Goal: Task Accomplishment & Management: Complete application form

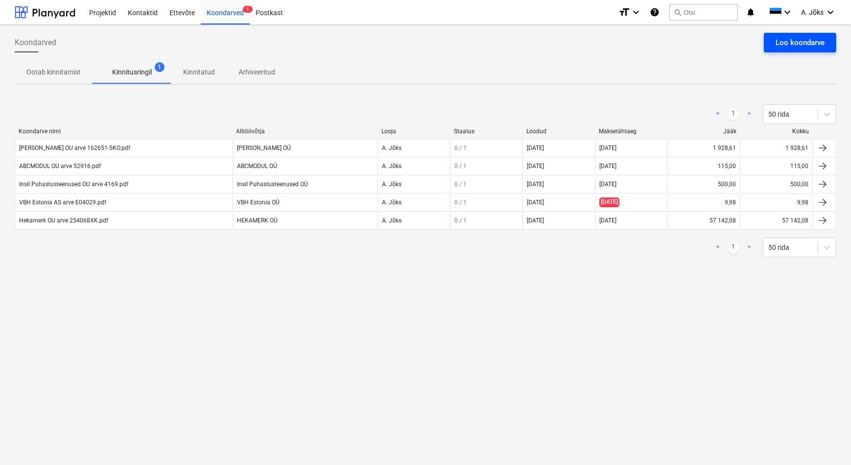
click at [809, 46] on div "Loo koondarve" at bounding box center [799, 42] width 49 height 13
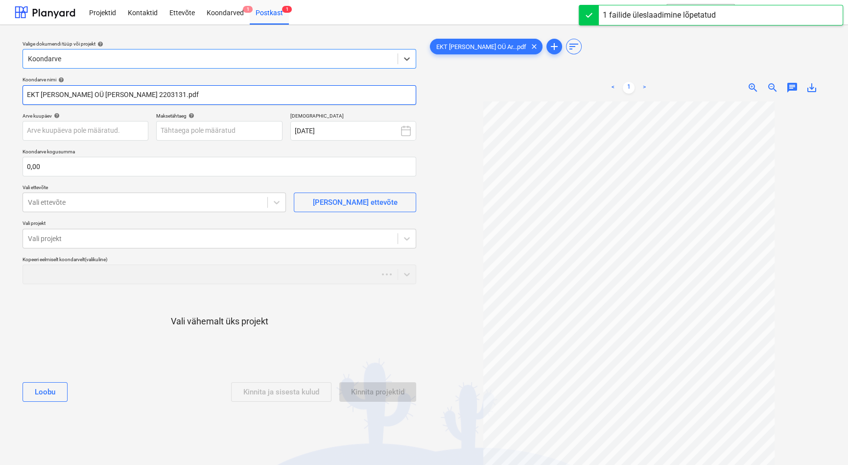
click at [91, 95] on input "EKT [PERSON_NAME] OÜ [PERSON_NAME] 2203131.pdf" at bounding box center [220, 95] width 394 height 20
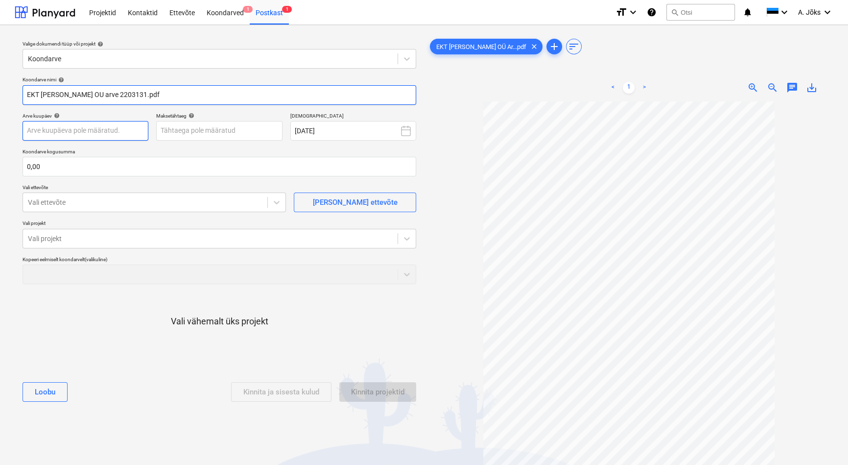
type input "EKT [PERSON_NAME] OU arve 2203131.pdf"
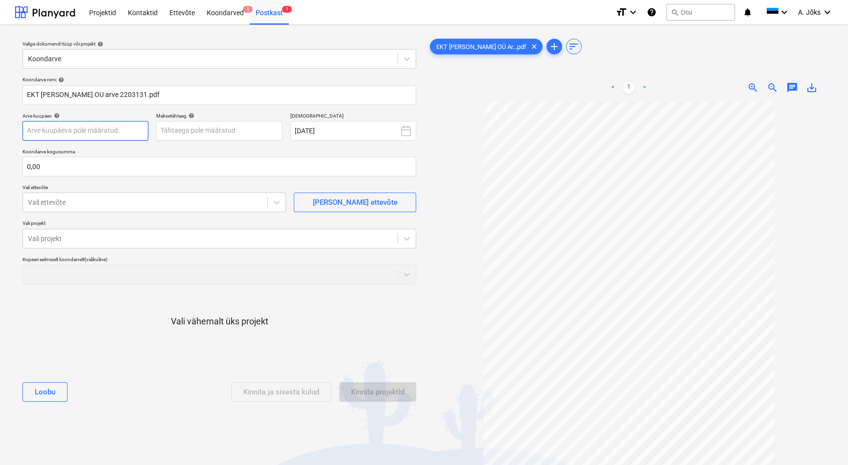
click at [121, 127] on body "Projektid Kontaktid Ettevõte Koondarved 1 Postkast 1 format_size keyboard_arrow…" at bounding box center [424, 232] width 848 height 465
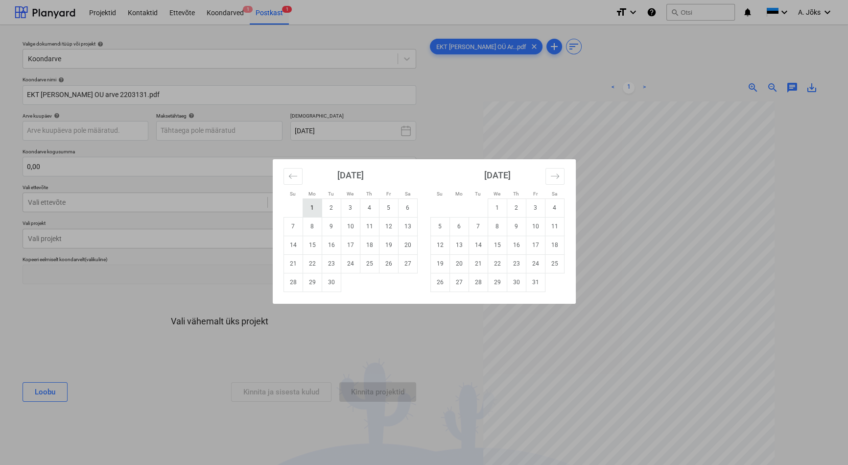
click at [315, 211] on td "1" at bounding box center [312, 207] width 19 height 19
type input "[DATE]"
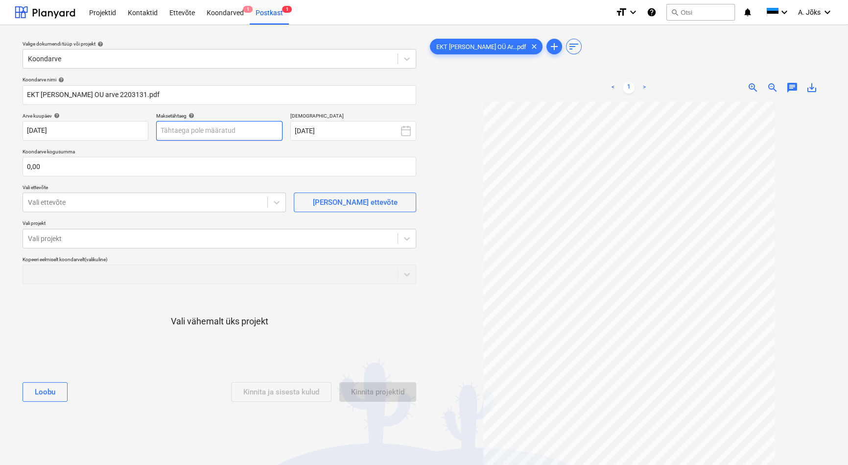
click at [216, 131] on body "Projektid Kontaktid Ettevõte Koondarved 1 Postkast 1 format_size keyboard_arrow…" at bounding box center [424, 232] width 848 height 465
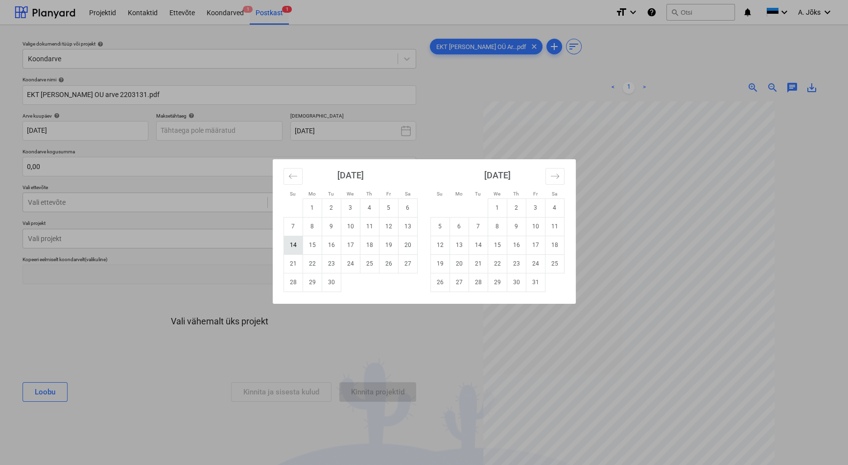
click at [296, 247] on td "14" at bounding box center [292, 244] width 19 height 19
type input "[DATE]"
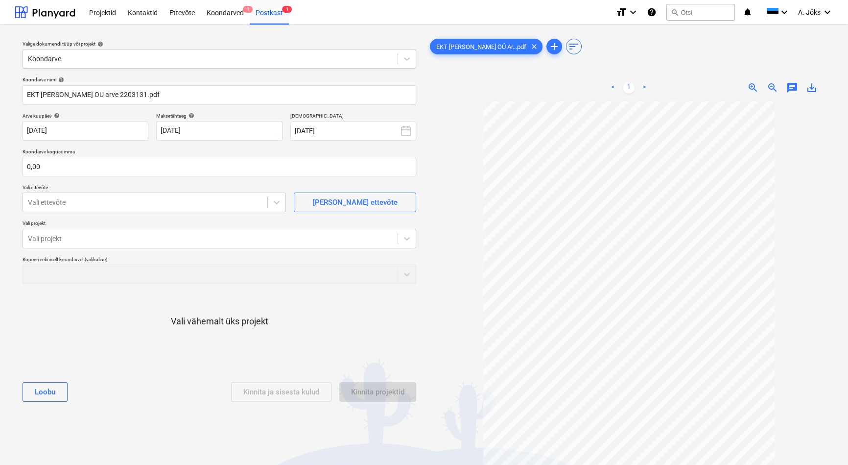
click at [178, 181] on div "Koondarve nimi help EKT [PERSON_NAME] OU arve 2203131.pdf Arve kuupäev help [DA…" at bounding box center [219, 242] width 401 height 341
click at [171, 168] on input "text" at bounding box center [220, 167] width 394 height 20
type input "157,50"
click at [157, 203] on div at bounding box center [145, 202] width 234 height 10
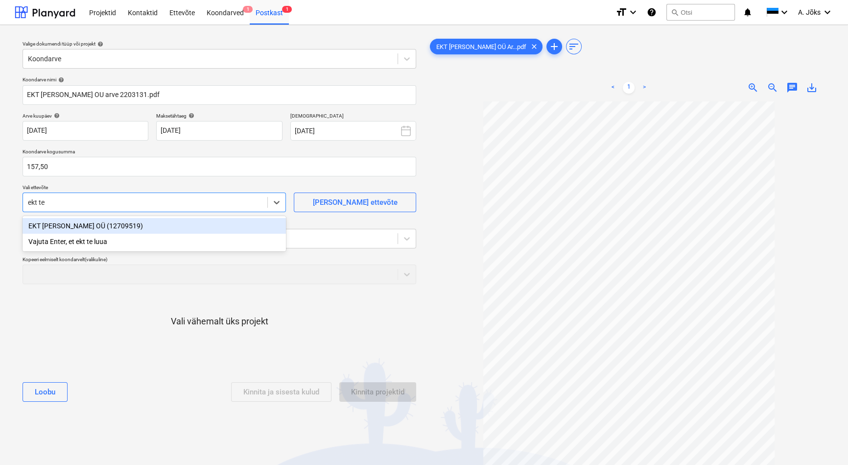
type input "ekt tee"
click at [123, 223] on div "EKT [PERSON_NAME] OÜ (12709519)" at bounding box center [154, 226] width 263 height 16
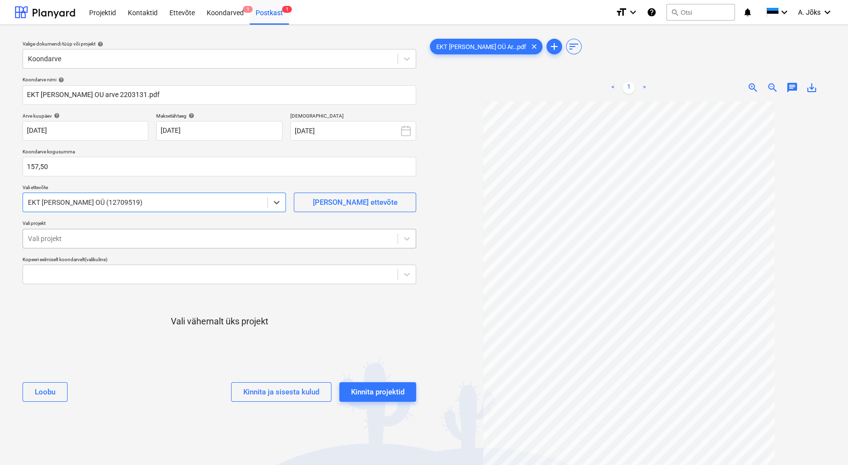
click at [117, 236] on div at bounding box center [210, 239] width 365 height 10
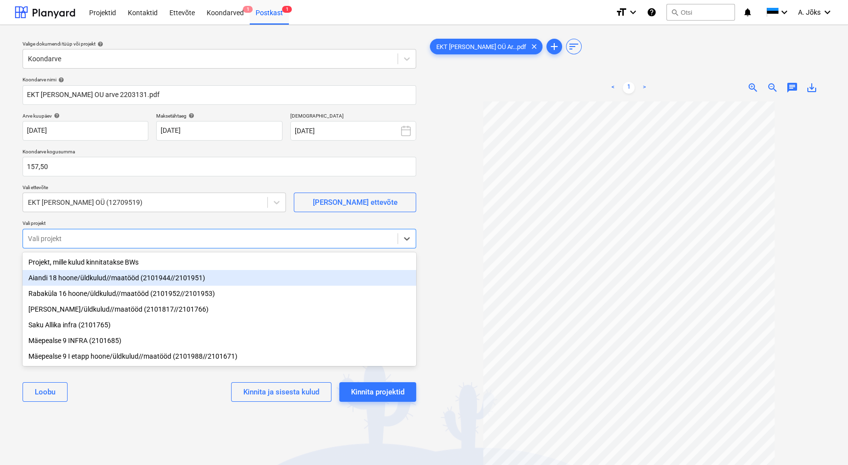
click at [114, 278] on div "Aiandi 18 hoone/üldkulud//maatööd (2101944//2101951)" at bounding box center [220, 278] width 394 height 16
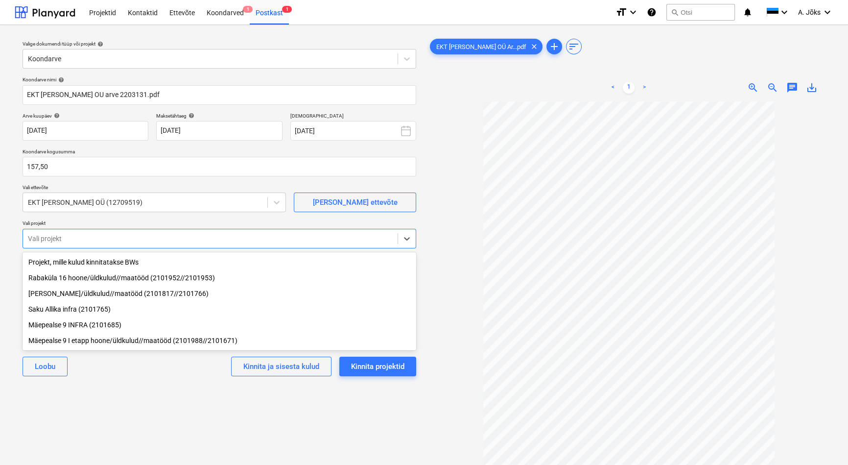
click at [134, 395] on div "Valige dokumendi tüüp või projekt help Koondarve Koondarve nimi help EKT [PERSO…" at bounding box center [219, 288] width 409 height 510
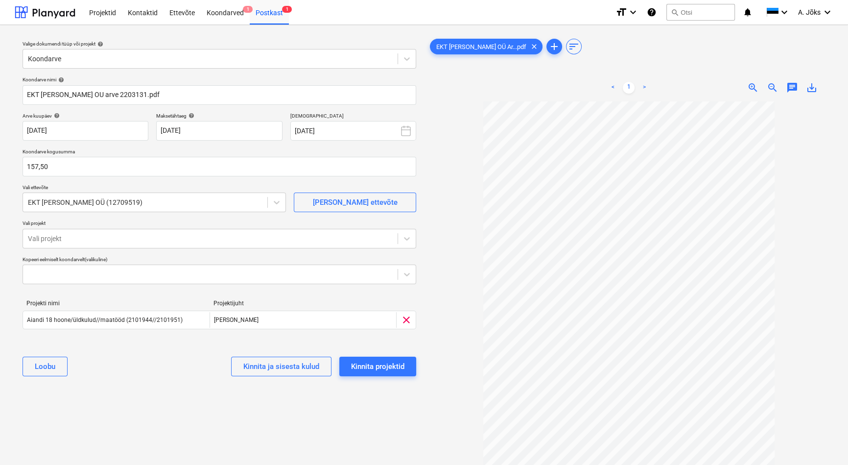
click at [134, 372] on div "[PERSON_NAME] ja sisesta kulud Kinnita projektid" at bounding box center [220, 366] width 394 height 35
click at [406, 369] on button "Kinnita projektid" at bounding box center [377, 366] width 77 height 20
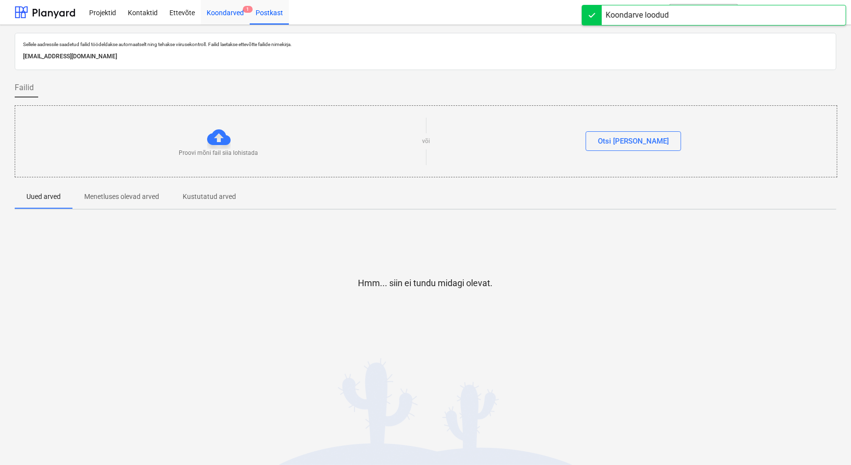
click at [215, 14] on div "Koondarved 1" at bounding box center [225, 12] width 49 height 25
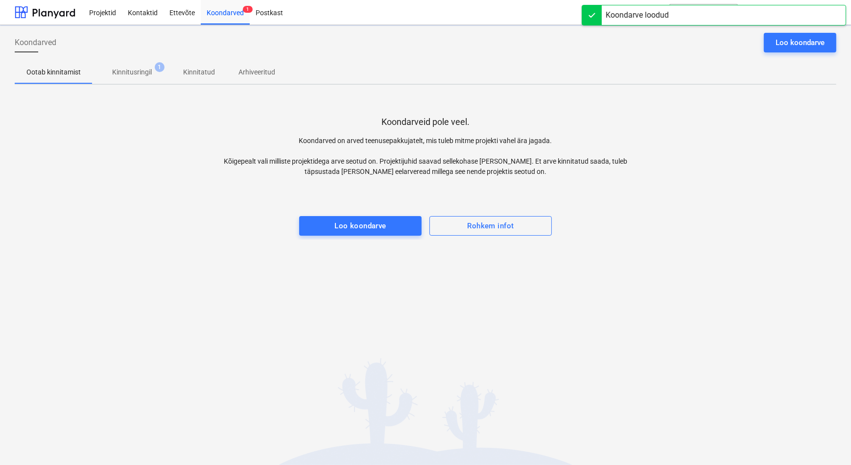
click at [143, 172] on div "Koondarveid pole veel. Koondarved on arved teenusepakkujatelt, mis tuleb mitme …" at bounding box center [425, 166] width 821 height 147
click at [137, 70] on p "Kinnitusringil" at bounding box center [132, 72] width 40 height 10
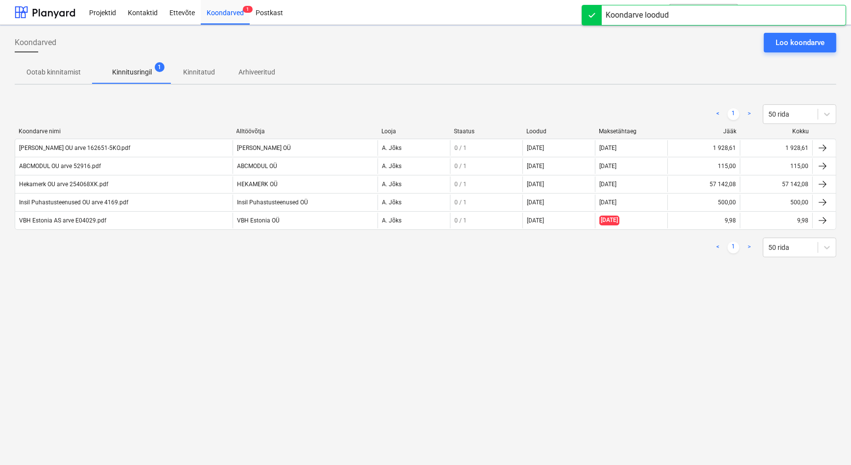
click at [160, 304] on div "Koondarved Loo koondarve Ootab kinnitamist Kinnitusringil 1 Kinnitatud Arhiveer…" at bounding box center [425, 245] width 851 height 440
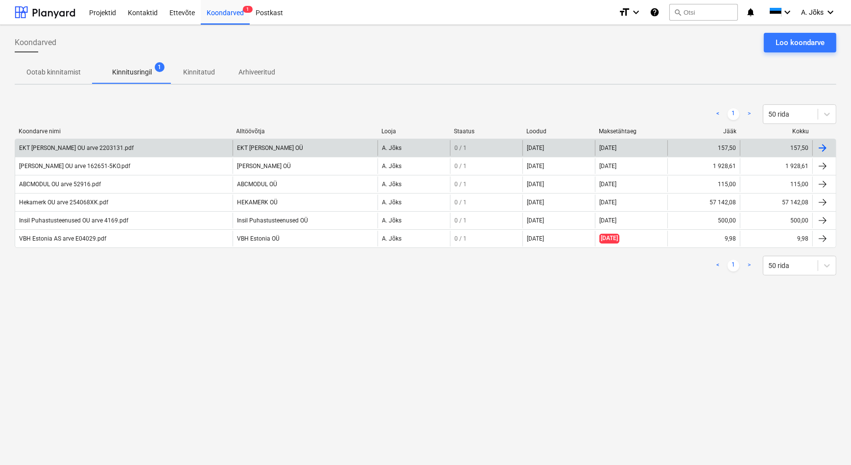
click at [80, 150] on div "EKT [PERSON_NAME] OU arve 2203131.pdf" at bounding box center [76, 147] width 115 height 7
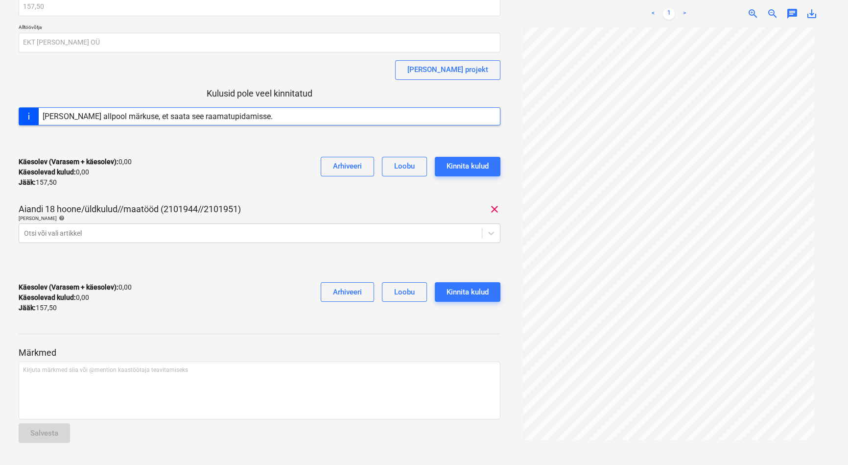
scroll to position [85, 0]
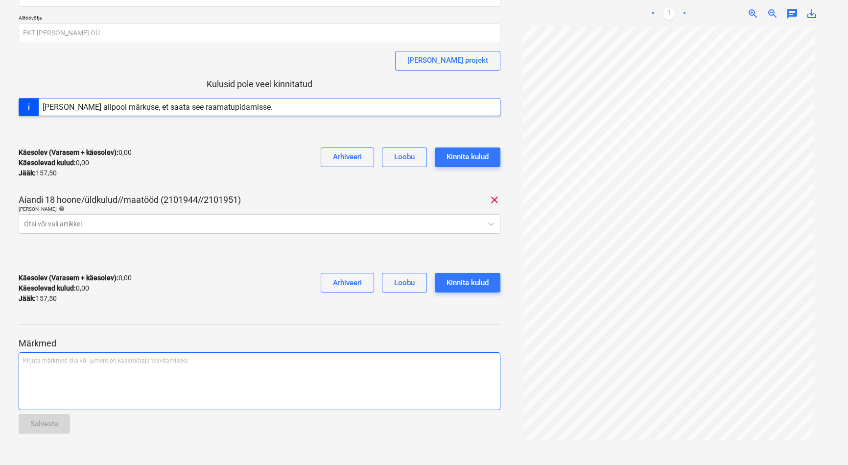
click at [74, 376] on div "Kirjuta märkmed siia või @mention kaastöötaja teavitamiseks ﻿" at bounding box center [260, 381] width 482 height 58
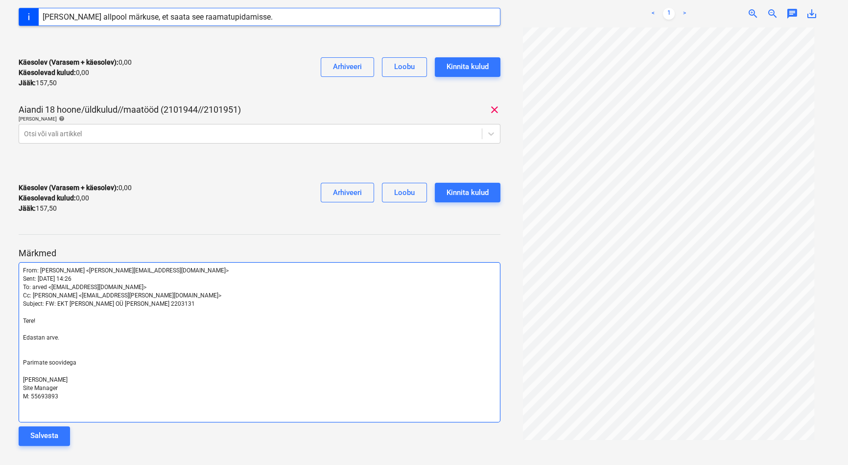
click at [22, 269] on div "From: [PERSON_NAME] <[PERSON_NAME][EMAIL_ADDRESS][DOMAIN_NAME]> Sent: [DATE] 14…" at bounding box center [260, 342] width 482 height 160
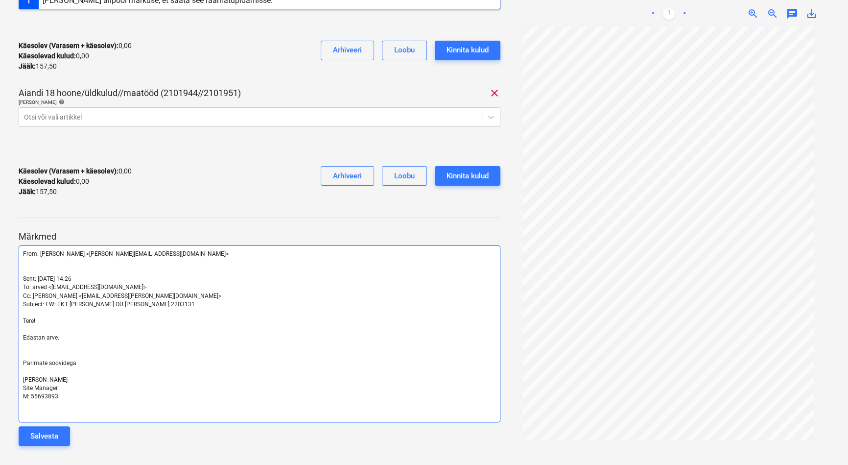
scroll to position [184, 0]
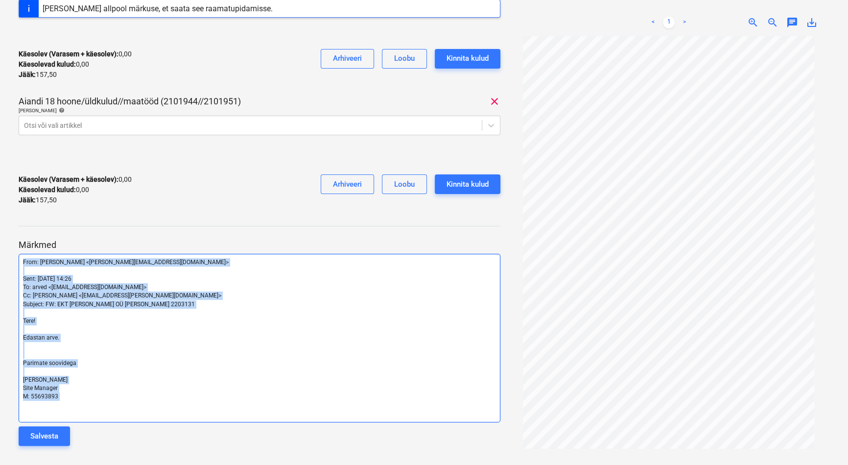
drag, startPoint x: 73, startPoint y: 400, endPoint x: -16, endPoint y: 262, distance: 164.3
click at [0, 262] on html "Projektid Kontaktid Ettevõte Koondarved 1 Postkast format_size keyboard_arrow_d…" at bounding box center [424, 48] width 848 height 465
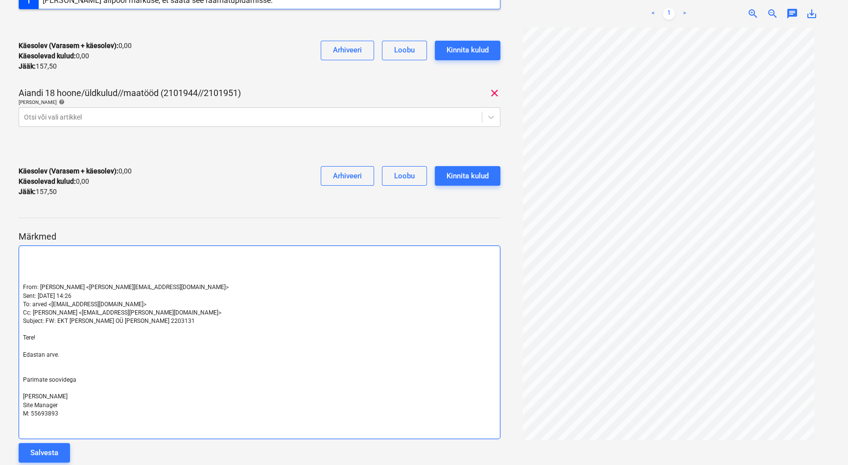
scroll to position [209, 0]
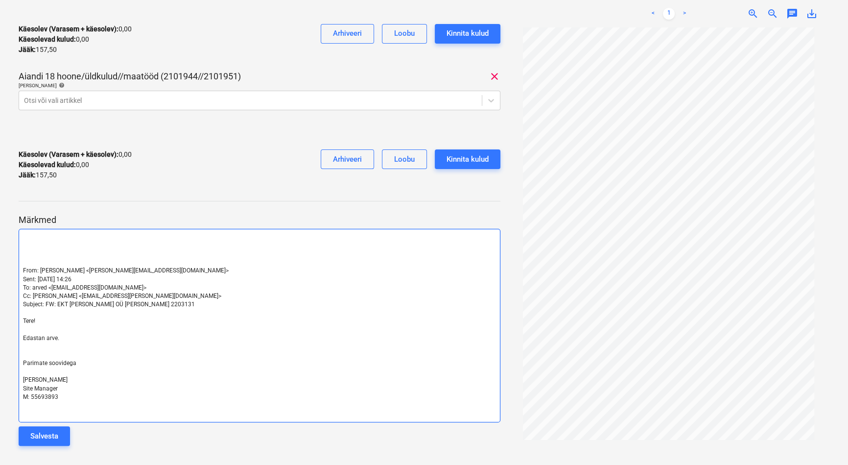
click at [34, 381] on span "[PERSON_NAME]" at bounding box center [45, 379] width 45 height 7
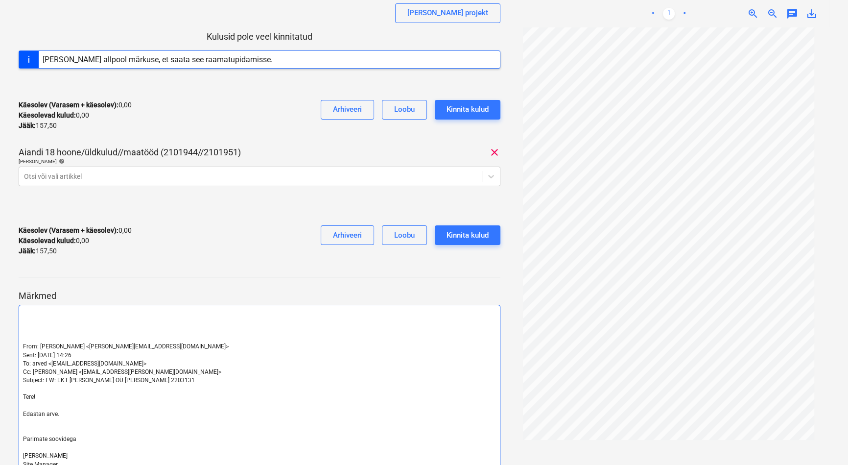
scroll to position [133, 0]
click at [60, 312] on p "﻿" at bounding box center [259, 312] width 473 height 8
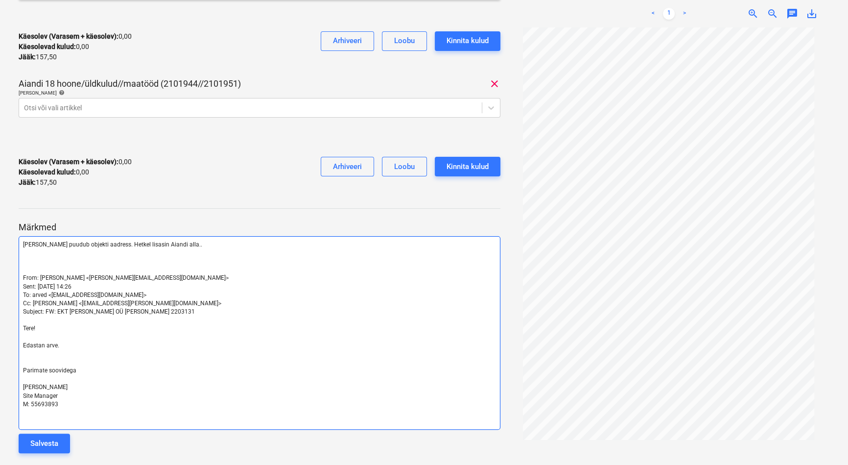
scroll to position [209, 0]
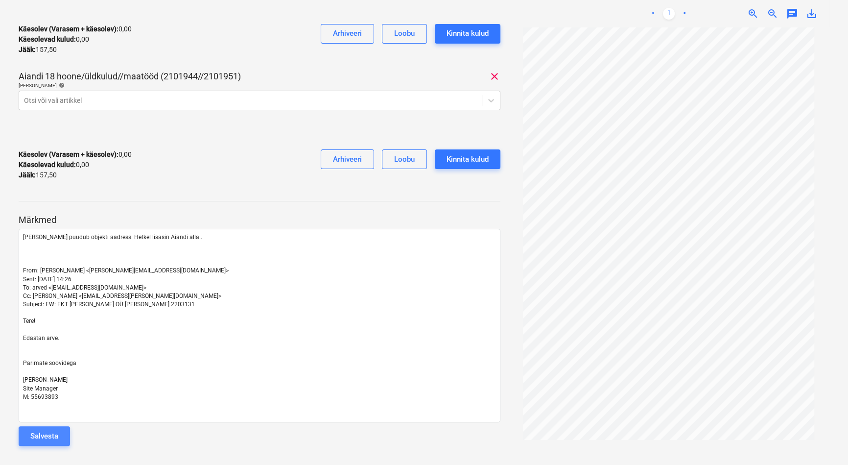
click at [43, 431] on div "Salvesta" at bounding box center [44, 435] width 28 height 13
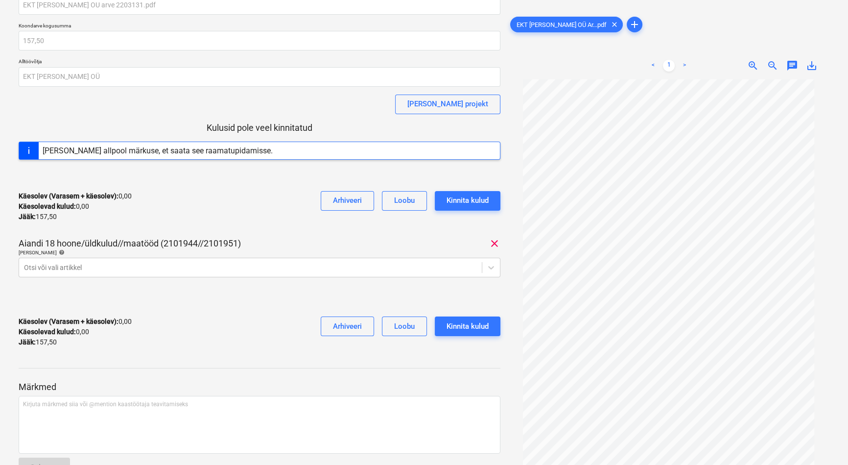
scroll to position [0, 0]
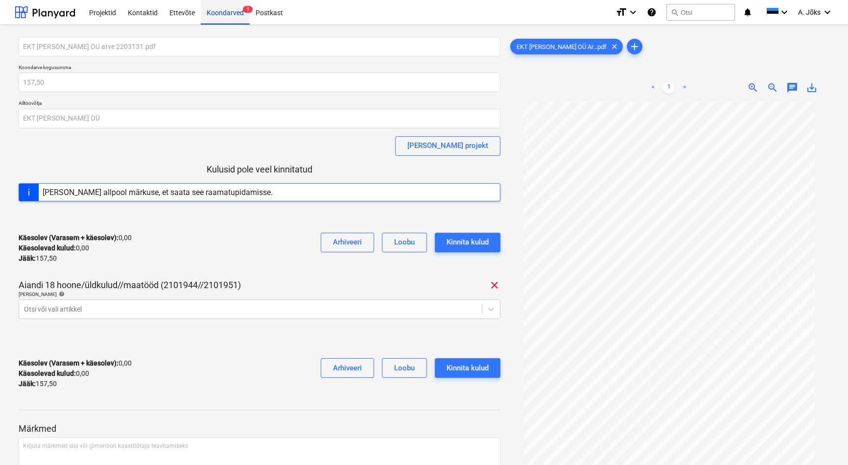
drag, startPoint x: 232, startPoint y: 11, endPoint x: 223, endPoint y: 17, distance: 10.3
click at [232, 11] on div "Koondarved 1" at bounding box center [225, 12] width 49 height 25
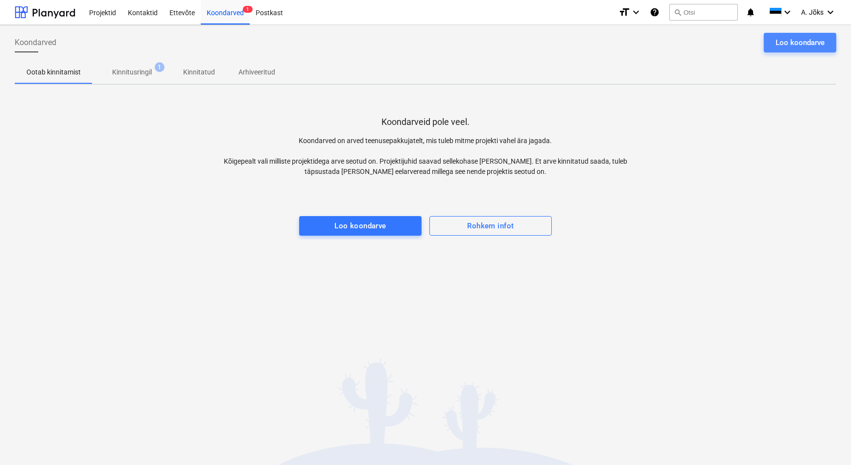
click at [769, 41] on button "Loo koondarve" at bounding box center [800, 43] width 72 height 20
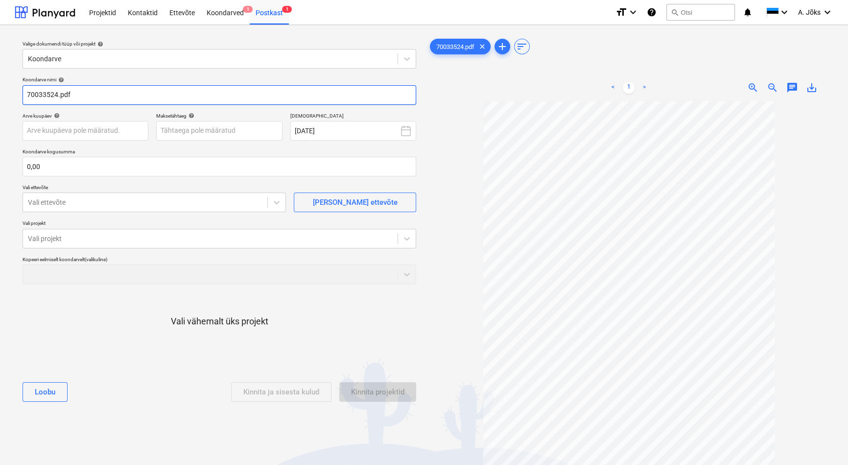
click at [27, 90] on input "70033524.pdf" at bounding box center [220, 95] width 394 height 20
paste input "Ramudden OÜ"
type input "Ramudden OU arve 70033524.pdf"
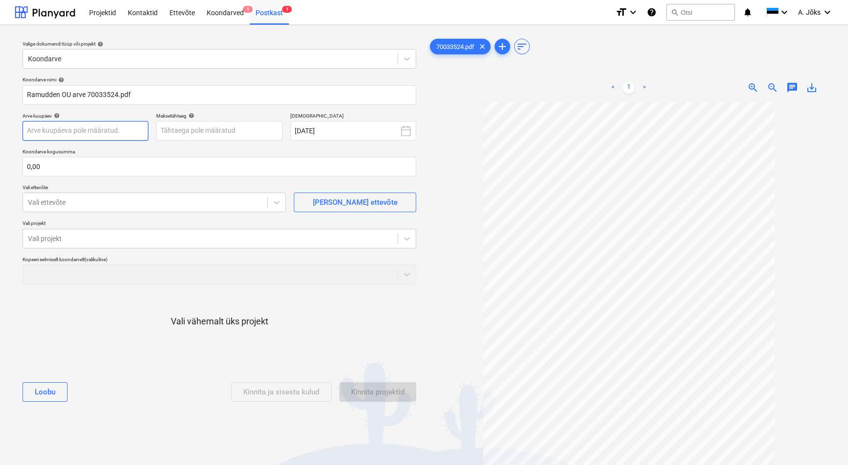
click at [103, 133] on body "Projektid Kontaktid Ettevõte Koondarved 1 Postkast 1 format_size keyboard_arrow…" at bounding box center [424, 232] width 848 height 465
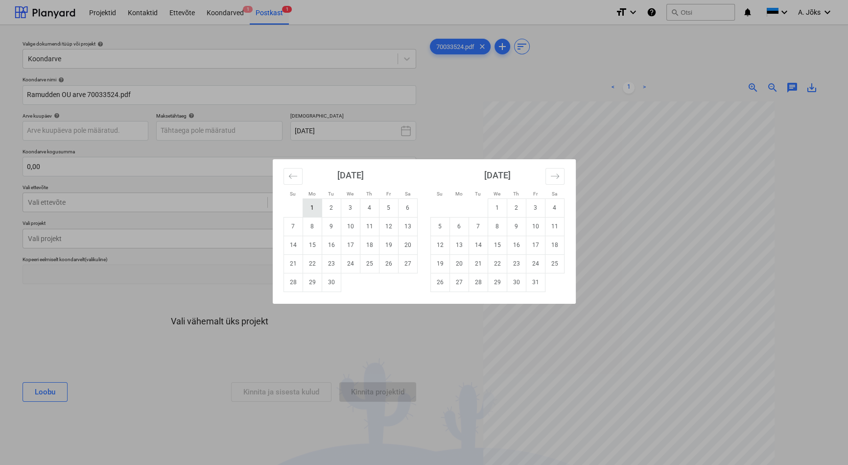
click at [315, 207] on td "1" at bounding box center [312, 207] width 19 height 19
type input "[DATE]"
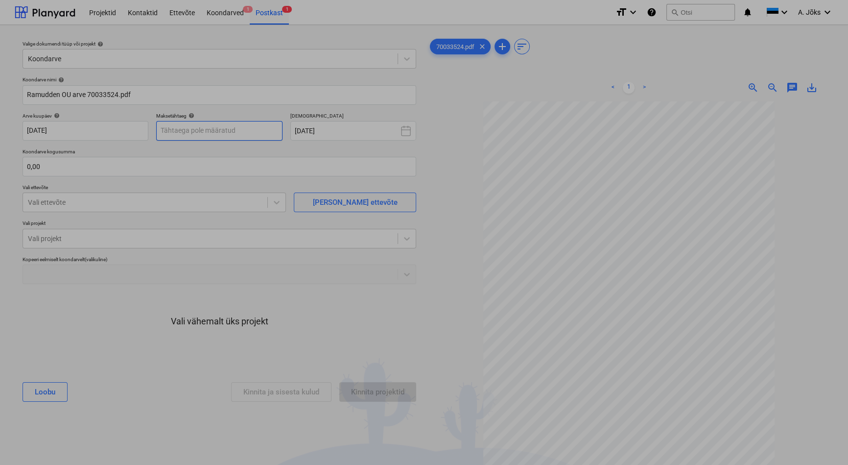
click at [207, 133] on body "Projektid Kontaktid Ettevõte Koondarved 1 Postkast 1 format_size keyboard_arrow…" at bounding box center [424, 232] width 848 height 465
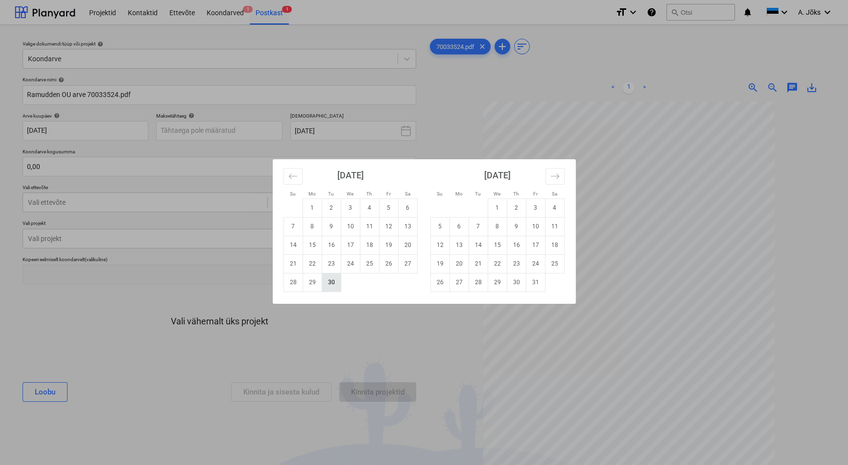
click at [334, 283] on td "30" at bounding box center [331, 282] width 19 height 19
type input "[DATE]"
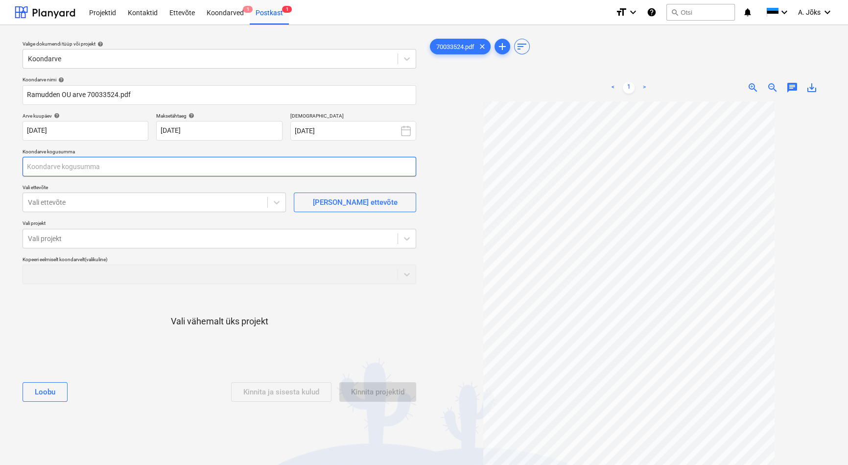
drag, startPoint x: 106, startPoint y: 161, endPoint x: 88, endPoint y: 168, distance: 19.4
click at [106, 162] on input "text" at bounding box center [220, 167] width 394 height 20
type input "572,28"
click at [109, 207] on div at bounding box center [145, 202] width 234 height 10
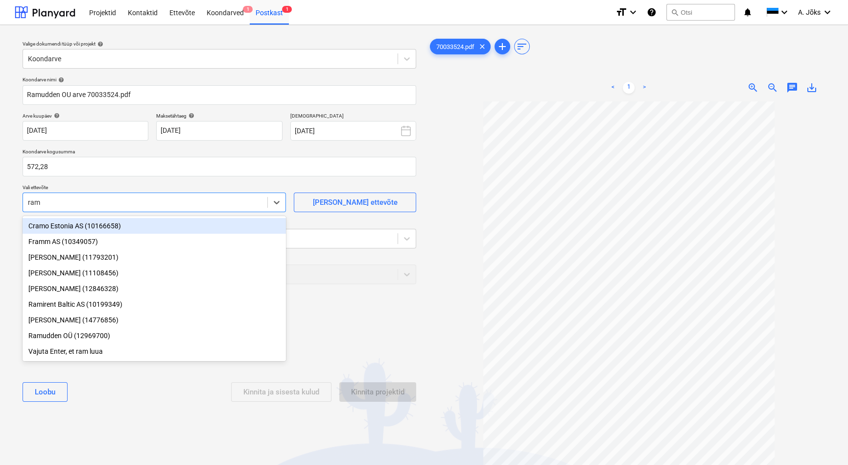
type input "ramu"
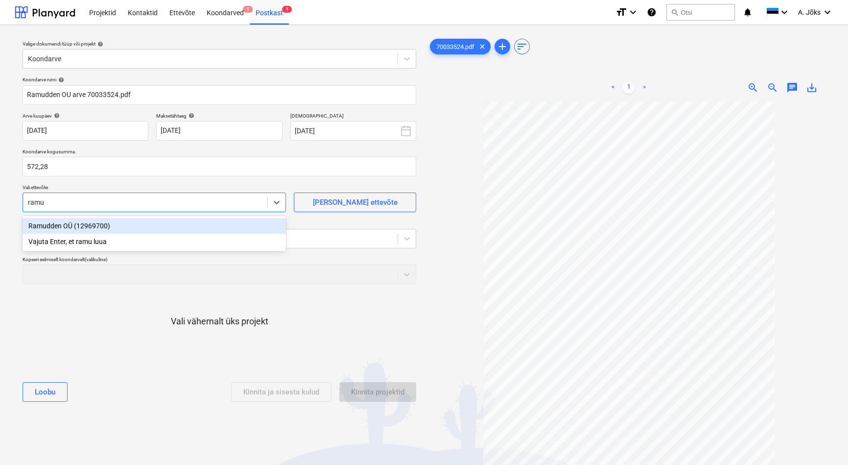
click at [92, 227] on div "Ramudden OÜ (12969700)" at bounding box center [154, 226] width 263 height 16
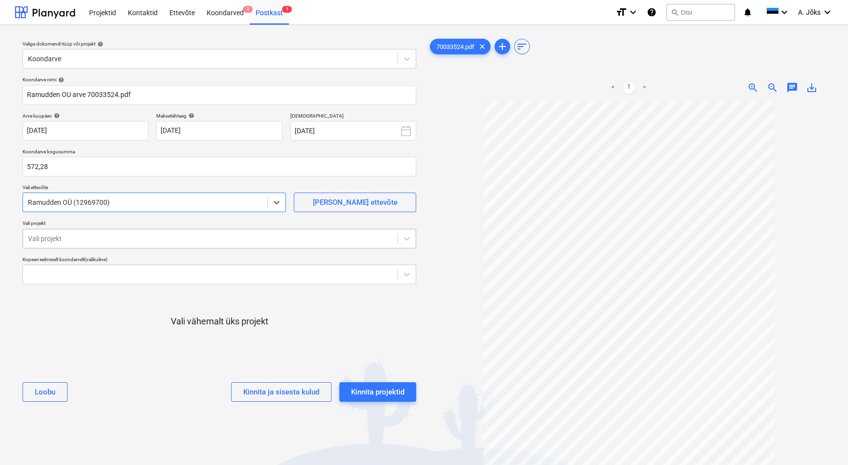
click at [94, 234] on div at bounding box center [210, 239] width 365 height 10
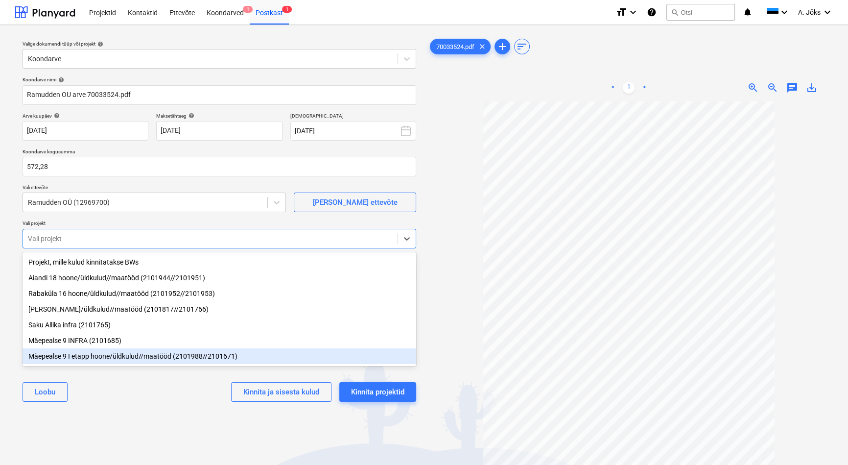
click at [108, 359] on div "Mäepealse 9 I etapp hoone/üldkulud//maatööd (2101988//2101671)" at bounding box center [220, 356] width 394 height 16
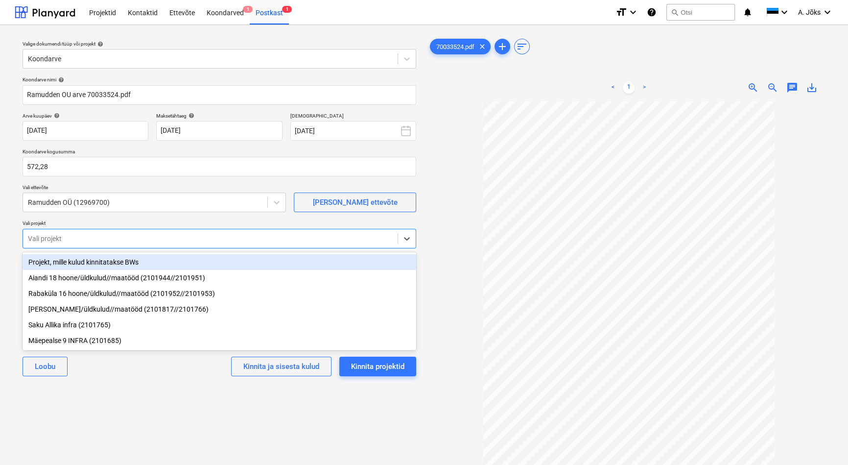
click at [130, 400] on div "Valige dokumendi tüüp või projekt help Koondarve Koondarve nimi help [PERSON_NA…" at bounding box center [219, 288] width 409 height 510
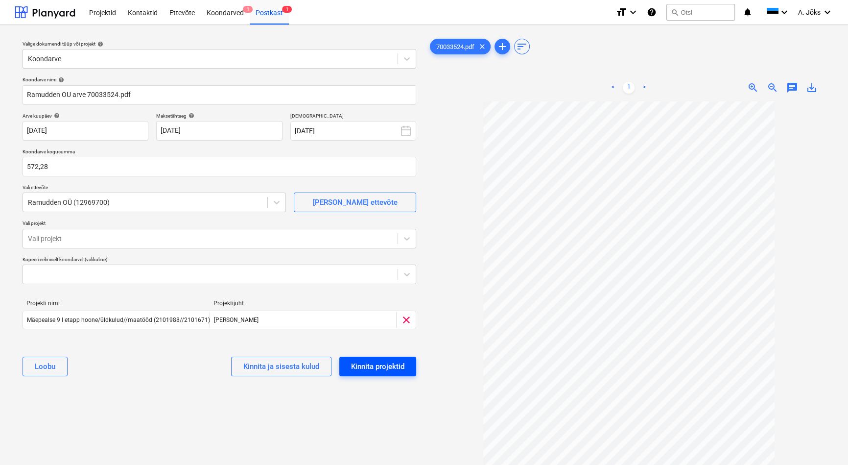
click at [362, 367] on div "Kinnita projektid" at bounding box center [377, 366] width 53 height 13
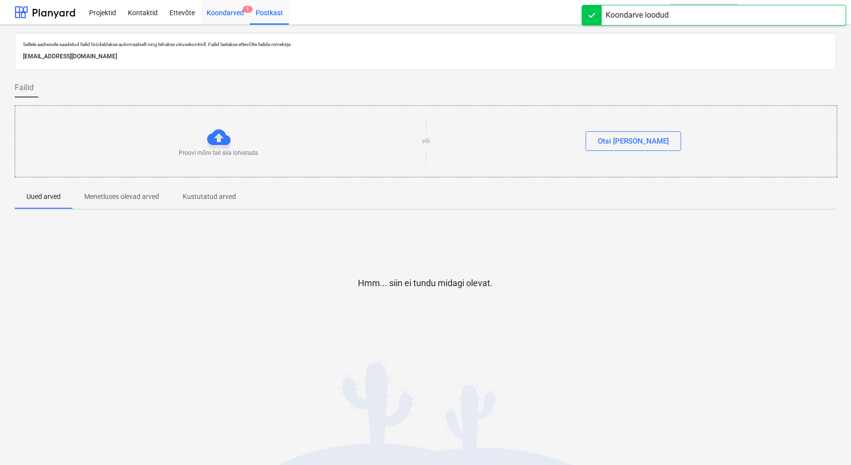
click at [218, 14] on div "Koondarved 1" at bounding box center [225, 12] width 49 height 25
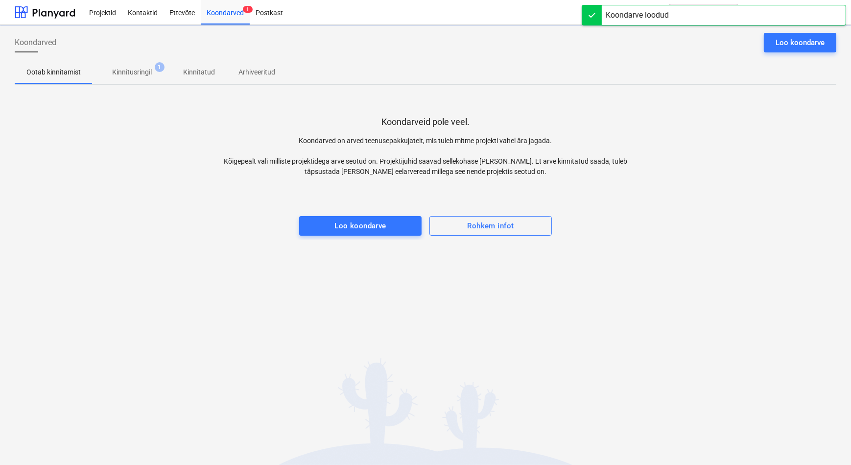
click at [134, 72] on p "Kinnitusringil" at bounding box center [132, 72] width 40 height 10
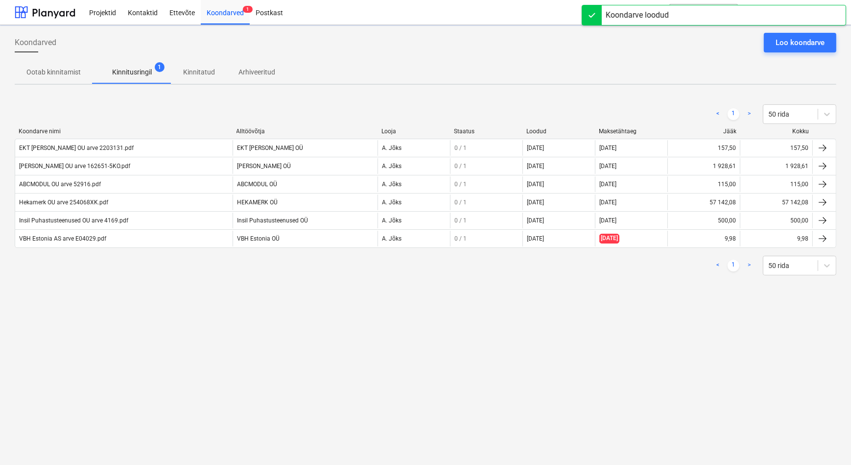
drag, startPoint x: 153, startPoint y: 343, endPoint x: 152, endPoint y: 338, distance: 5.4
click at [155, 341] on div "Koondarved Loo koondarve Ootab kinnitamist Kinnitusringil 1 Kinnitatud Arhiveer…" at bounding box center [425, 245] width 851 height 440
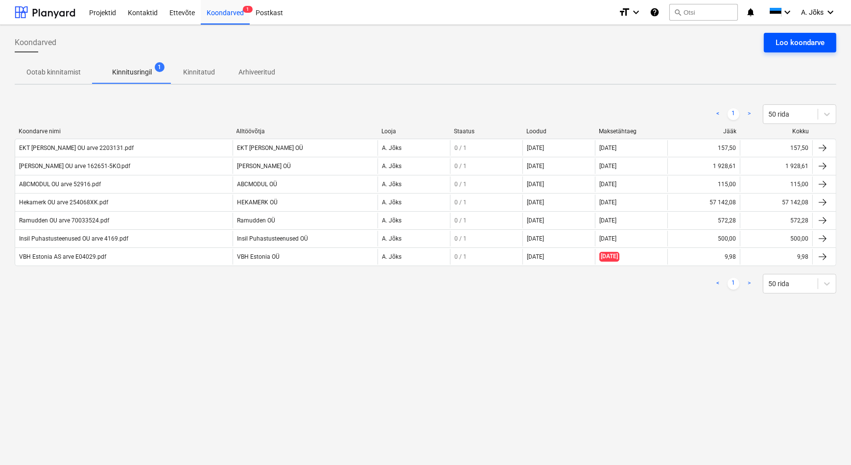
click at [807, 42] on div "Loo koondarve" at bounding box center [799, 42] width 49 height 13
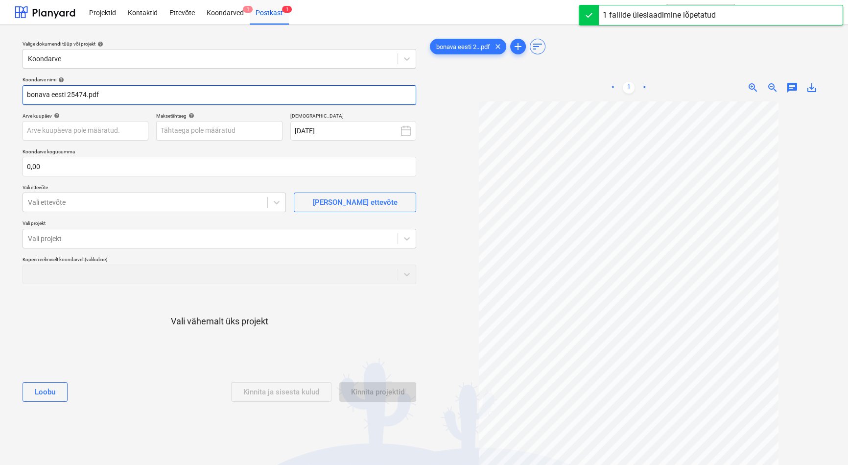
drag, startPoint x: 67, startPoint y: 93, endPoint x: 12, endPoint y: 93, distance: 54.3
click at [12, 93] on div "Valige dokumendi tüüp või projekt help Koondarve Koondarve nimi help bonava ees…" at bounding box center [424, 287] width 848 height 525
paste input "Kenomer"
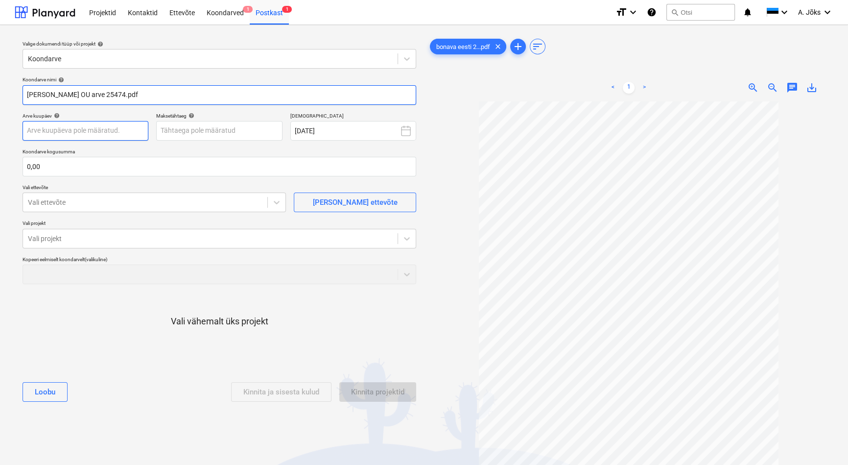
type input "[PERSON_NAME] OU arve 25474.pdf"
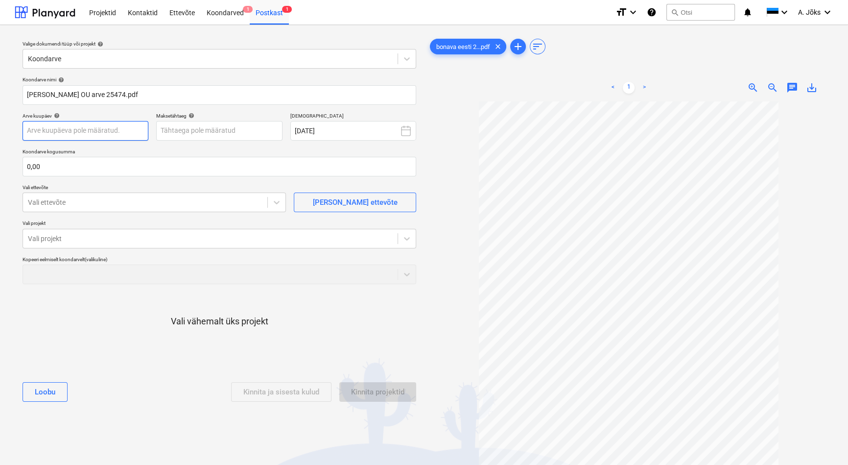
click at [109, 131] on body "Projektid Kontaktid Ettevõte Koondarved 1 Postkast 1 format_size keyboard_arrow…" at bounding box center [424, 232] width 848 height 465
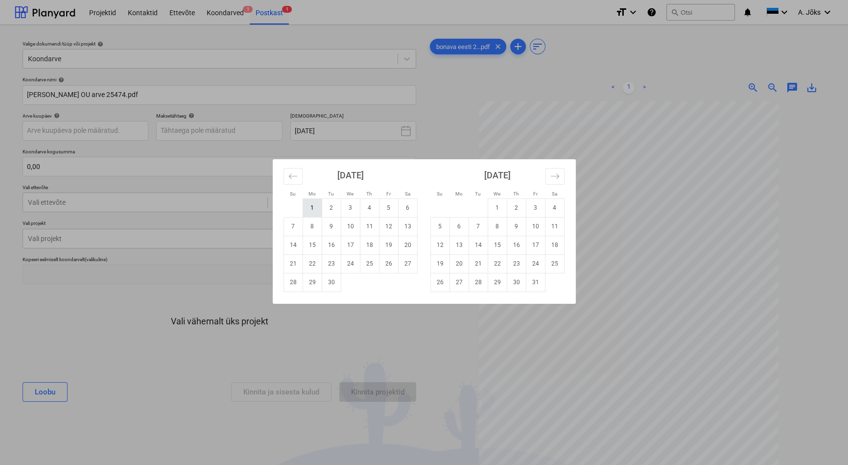
click at [308, 204] on td "1" at bounding box center [312, 207] width 19 height 19
type input "[DATE]"
click at [206, 131] on body "Projektid Kontaktid Ettevõte Koondarved 1 Postkast 1 format_size keyboard_arrow…" at bounding box center [424, 232] width 848 height 465
click at [298, 265] on td "21" at bounding box center [292, 263] width 19 height 19
type input "[DATE]"
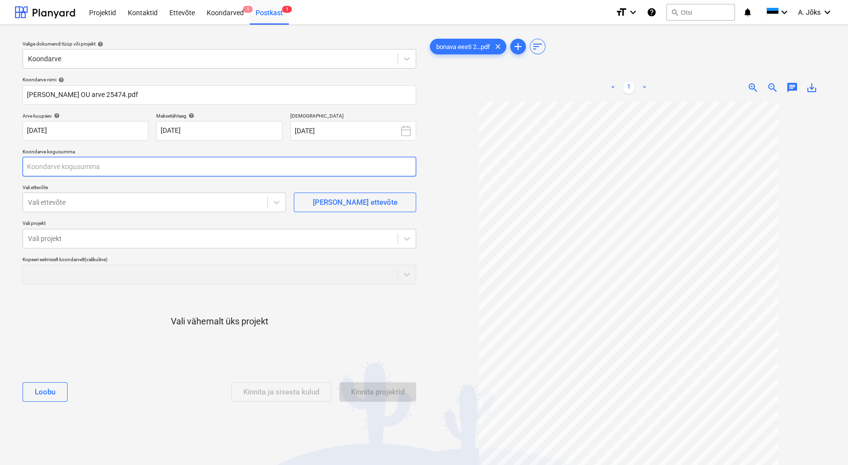
click at [146, 167] on input "text" at bounding box center [220, 167] width 394 height 20
type input "198,00"
click at [118, 199] on div at bounding box center [145, 202] width 234 height 10
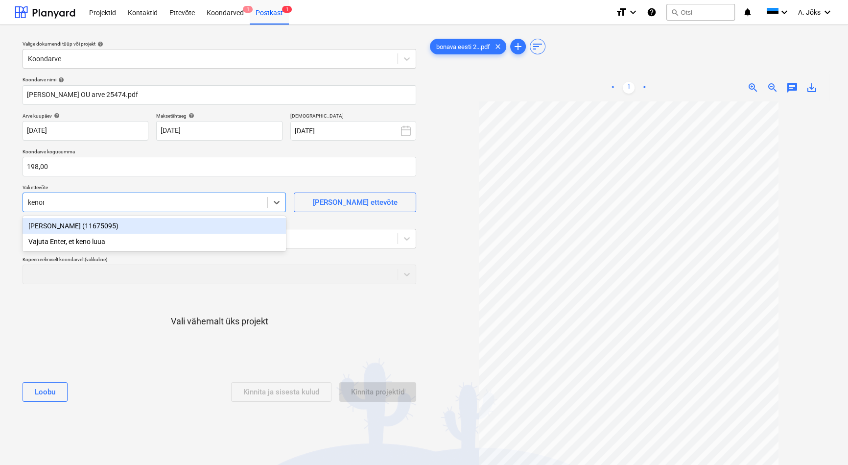
type input "kenome"
click at [94, 230] on div "[PERSON_NAME] (11675095)" at bounding box center [154, 226] width 263 height 16
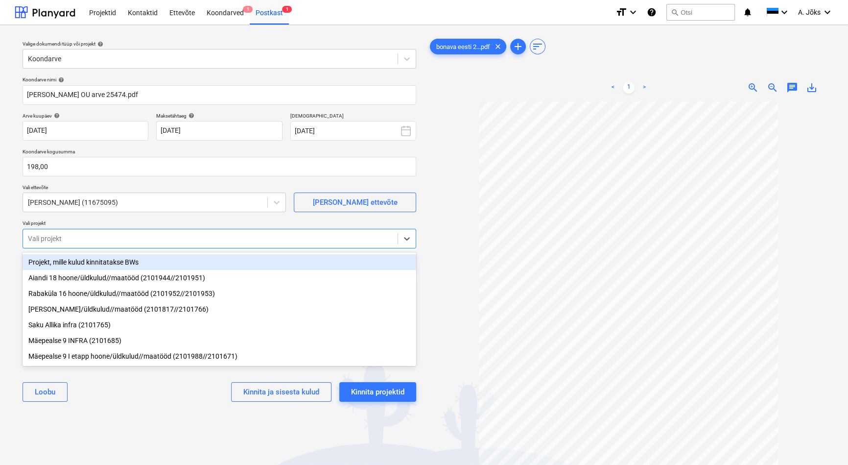
click at [95, 240] on div at bounding box center [210, 239] width 365 height 10
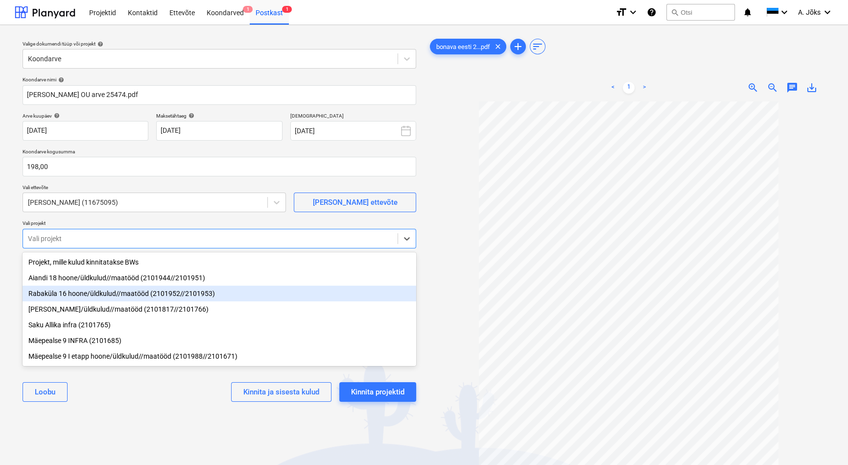
click at [101, 295] on div "Rabaküla 16 hoone/üldkulud//maatööd (2101952//2101953)" at bounding box center [220, 293] width 394 height 16
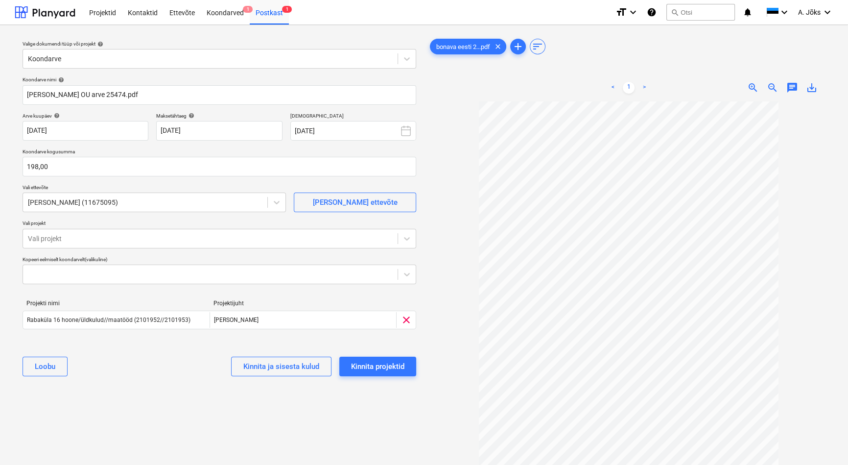
click at [142, 411] on div "Valige dokumendi tüüp või projekt help Koondarve Koondarve nimi help [PERSON_NA…" at bounding box center [219, 288] width 409 height 510
click at [370, 366] on div "Kinnita projektid" at bounding box center [377, 366] width 53 height 13
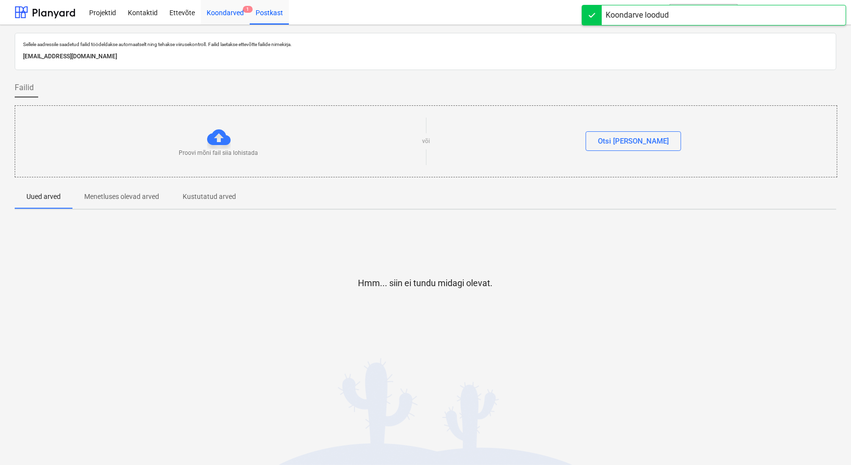
click at [231, 14] on div "Koondarved 1" at bounding box center [225, 12] width 49 height 25
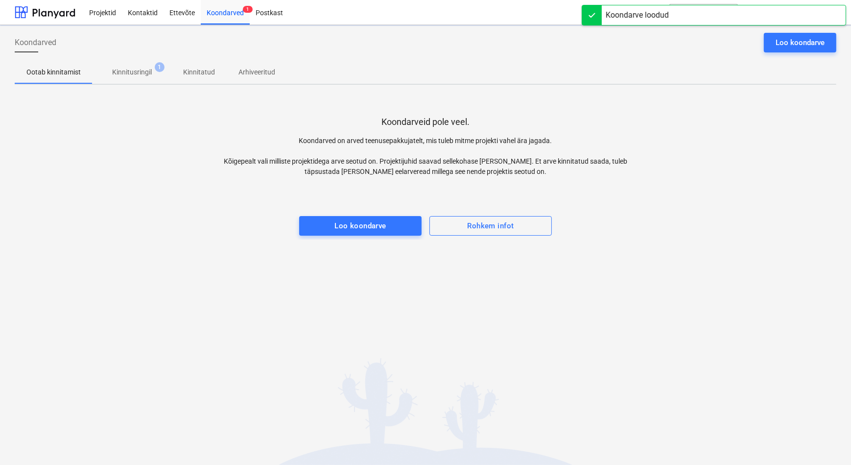
click at [137, 75] on p "Kinnitusringil" at bounding box center [132, 72] width 40 height 10
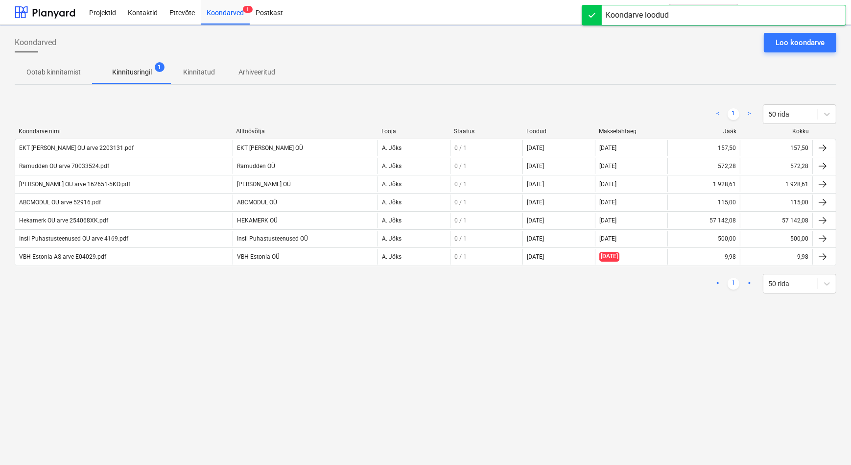
click at [218, 359] on div "Koondarved Loo koondarve Ootab kinnitamist Kinnitusringil 1 Kinnitatud Arhiveer…" at bounding box center [425, 245] width 851 height 440
click at [224, 351] on div "Koondarved Loo koondarve Ootab kinnitamist Kinnitusringil 1 Kinnitatud Arhiveer…" at bounding box center [425, 245] width 851 height 440
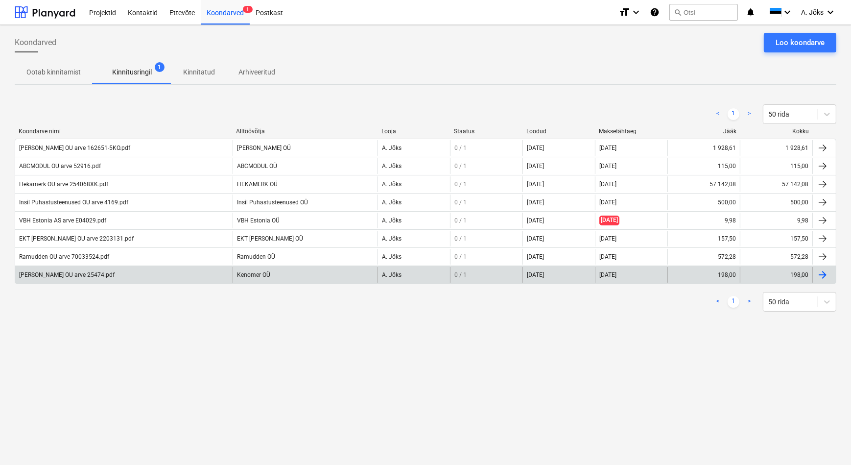
click at [80, 271] on div "[PERSON_NAME] OU arve 25474.pdf" at bounding box center [66, 274] width 95 height 7
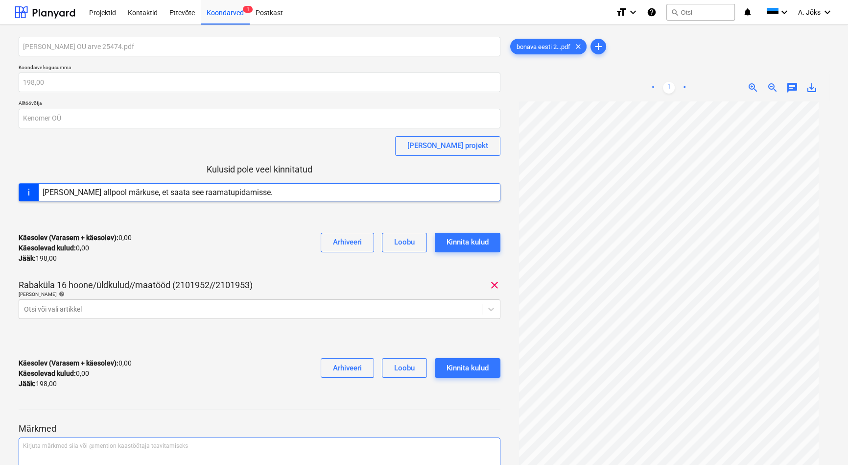
click at [99, 445] on p "Kirjuta märkmed siia või @mention kaastöötaja teavitamiseks ﻿" at bounding box center [259, 446] width 473 height 8
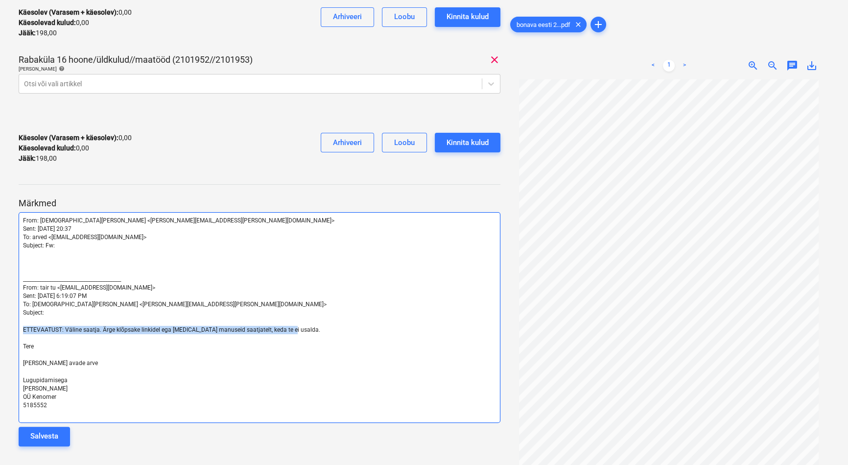
drag, startPoint x: 296, startPoint y: 330, endPoint x: 21, endPoint y: 329, distance: 275.1
click at [21, 329] on div "From: [PERSON_NAME] <[PERSON_NAME][EMAIL_ADDRESS][PERSON_NAME][DOMAIN_NAME]> Se…" at bounding box center [260, 317] width 482 height 211
click at [41, 269] on p "﻿" at bounding box center [259, 271] width 473 height 8
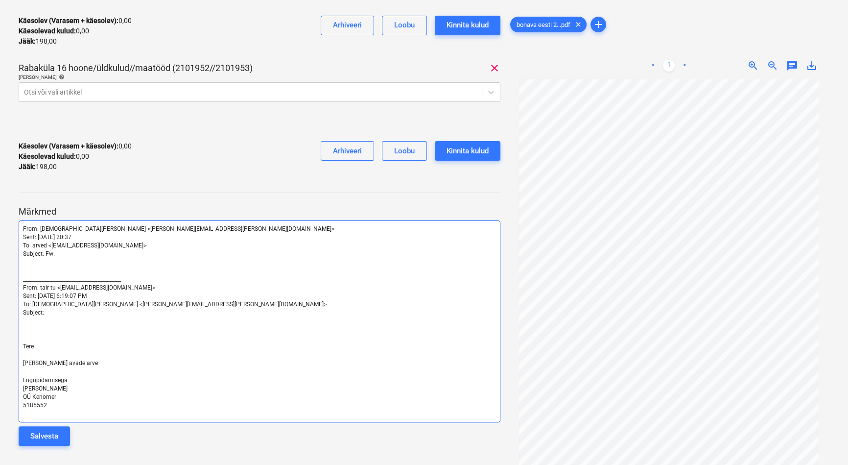
scroll to position [209, 0]
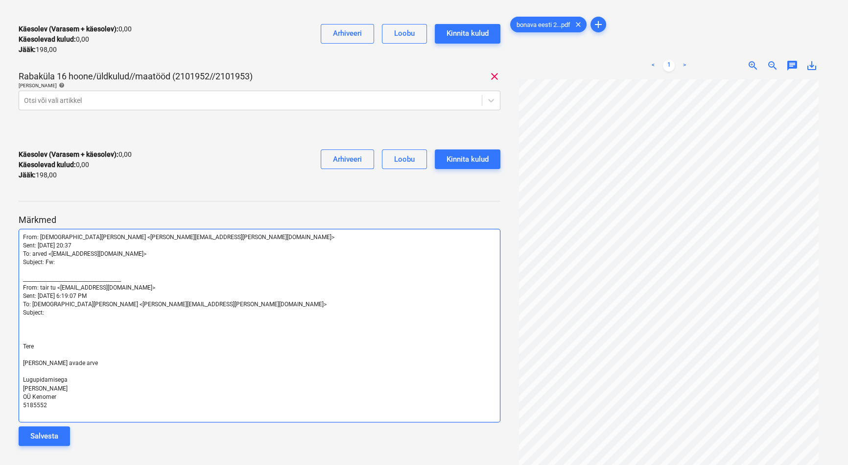
click at [29, 334] on p at bounding box center [259, 338] width 473 height 8
click at [49, 433] on div "Salvesta" at bounding box center [44, 435] width 28 height 13
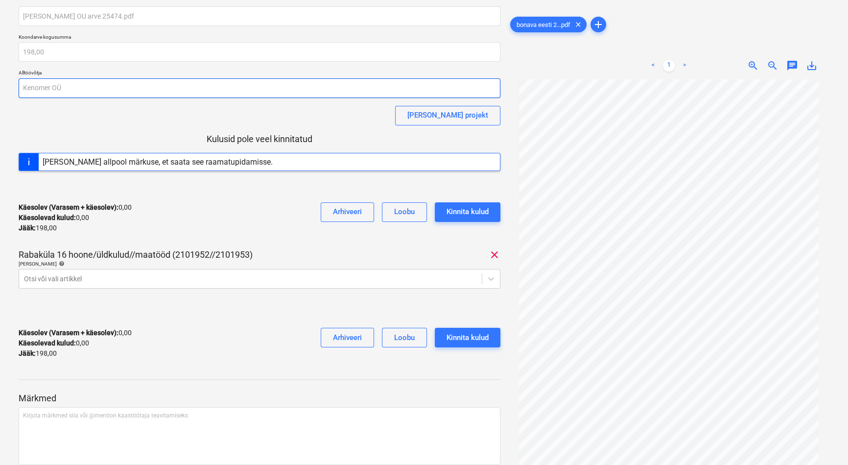
scroll to position [0, 0]
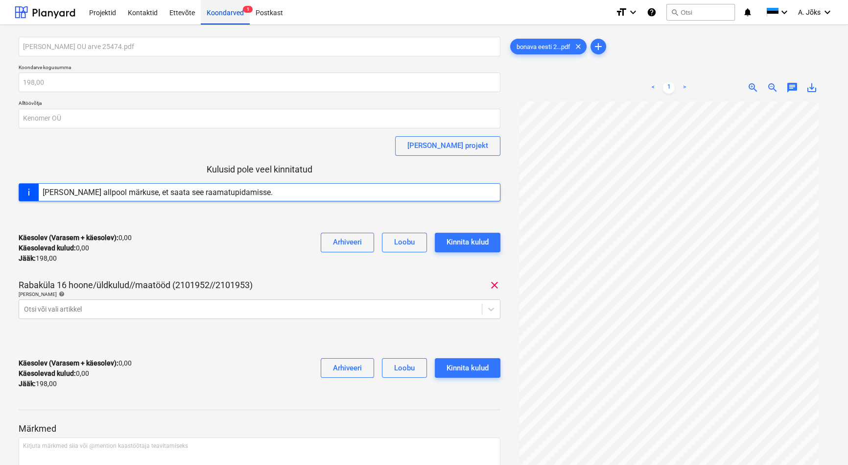
drag, startPoint x: 219, startPoint y: 14, endPoint x: 225, endPoint y: 23, distance: 10.3
click at [220, 14] on div "Koondarved 1" at bounding box center [225, 12] width 49 height 25
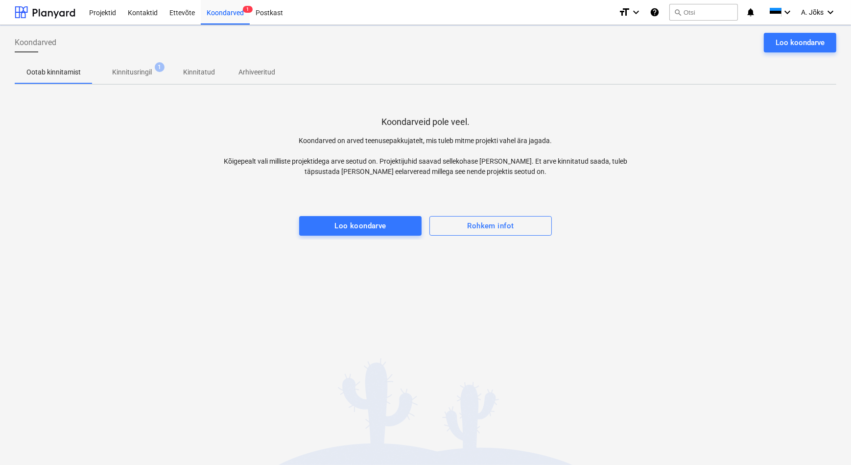
click at [133, 74] on p "Kinnitusringil" at bounding box center [132, 72] width 40 height 10
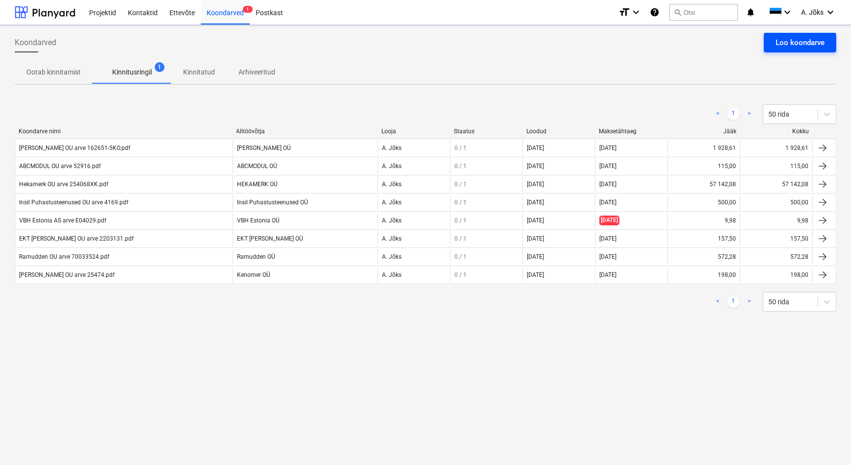
click at [809, 40] on div "Loo koondarve" at bounding box center [799, 42] width 49 height 13
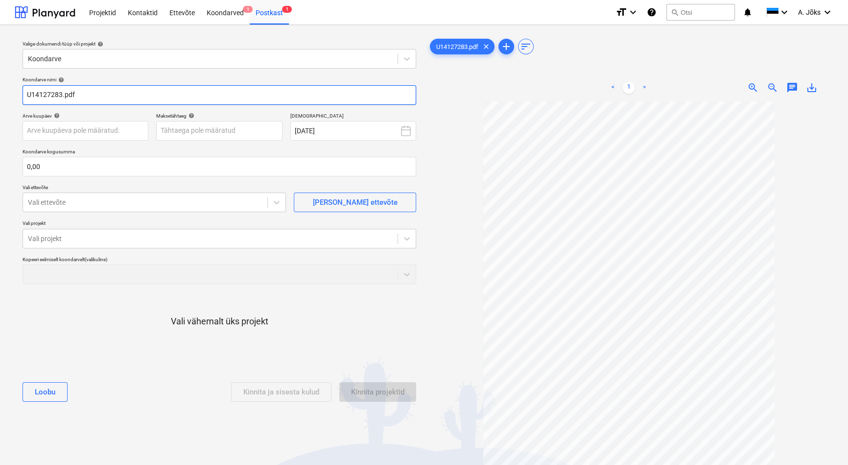
click at [24, 94] on input "U14127283.pdf" at bounding box center [220, 95] width 394 height 20
paste input "Saku Läte OÜ"
click at [50, 94] on input "Saku Läte OU arve U14127283.pdf" at bounding box center [220, 95] width 394 height 20
type input "Saku Late OU arve U14127283.pdf"
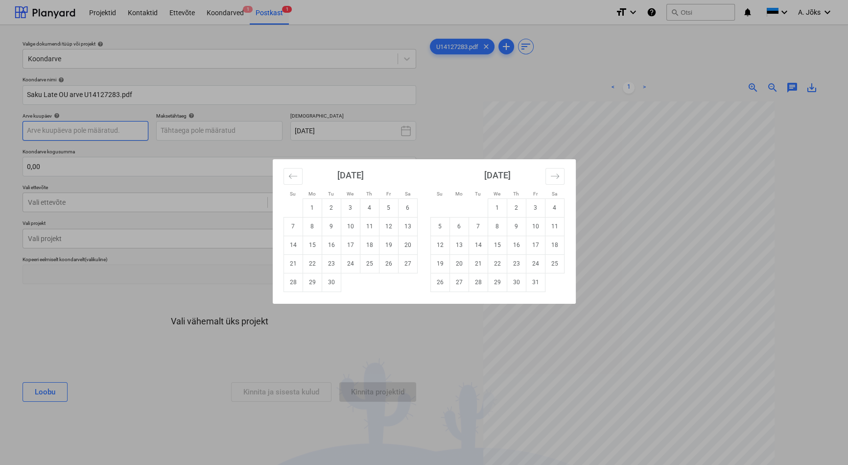
click at [73, 132] on body "Projektid Kontaktid Ettevõte Koondarved 1 Postkast 1 format_size keyboard_arrow…" at bounding box center [424, 232] width 848 height 465
click at [310, 208] on td "1" at bounding box center [312, 207] width 19 height 19
type input "[DATE]"
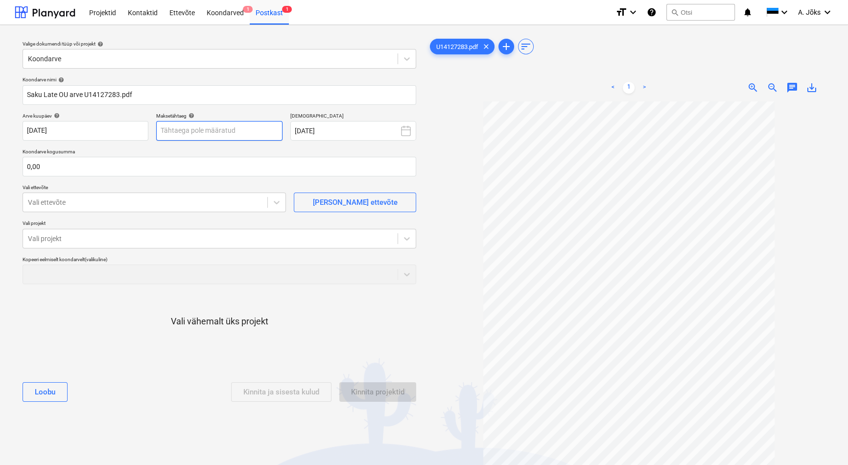
click at [238, 128] on body "Projektid Kontaktid Ettevõte Koondarved 1 Postkast 1 format_size keyboard_arrow…" at bounding box center [424, 232] width 848 height 465
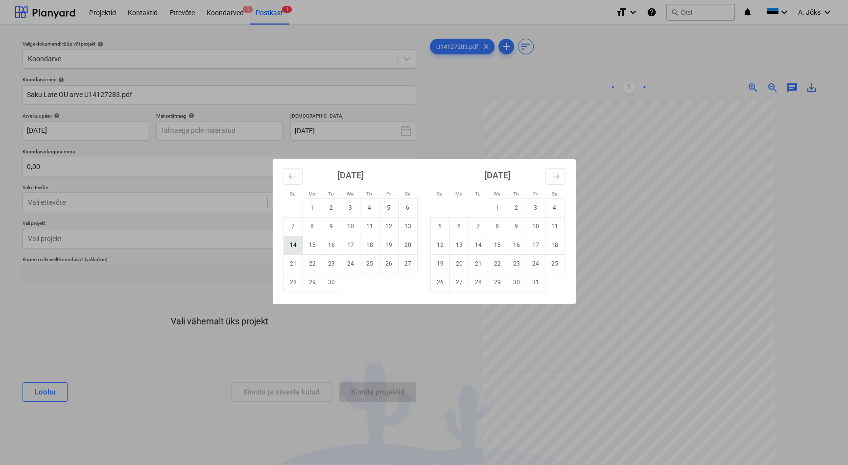
click at [297, 246] on td "14" at bounding box center [292, 244] width 19 height 19
type input "[DATE]"
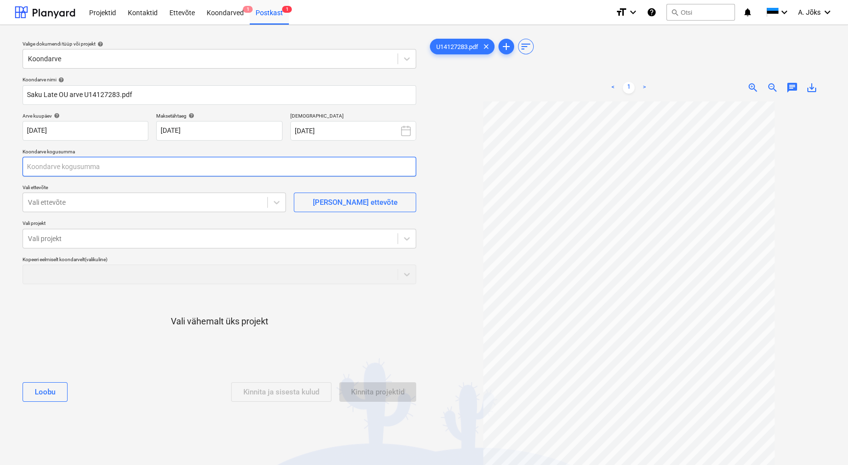
click at [121, 165] on input "text" at bounding box center [220, 167] width 394 height 20
type input "24,00"
click at [88, 201] on div at bounding box center [145, 202] width 234 height 10
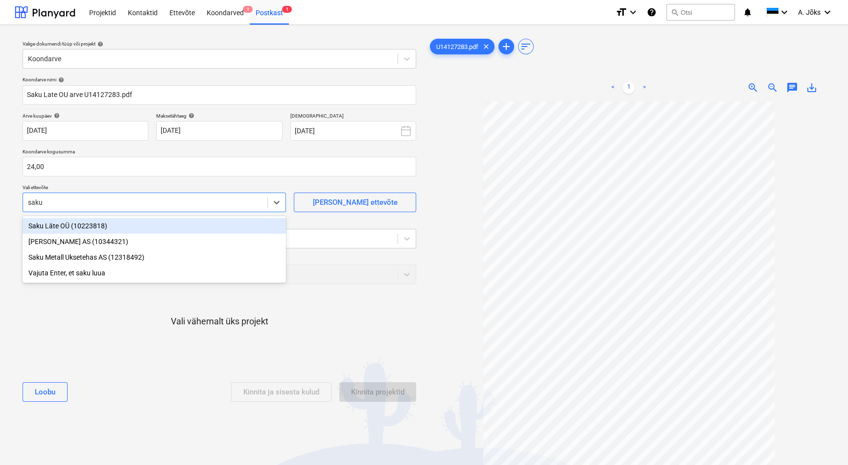
type input "saku l"
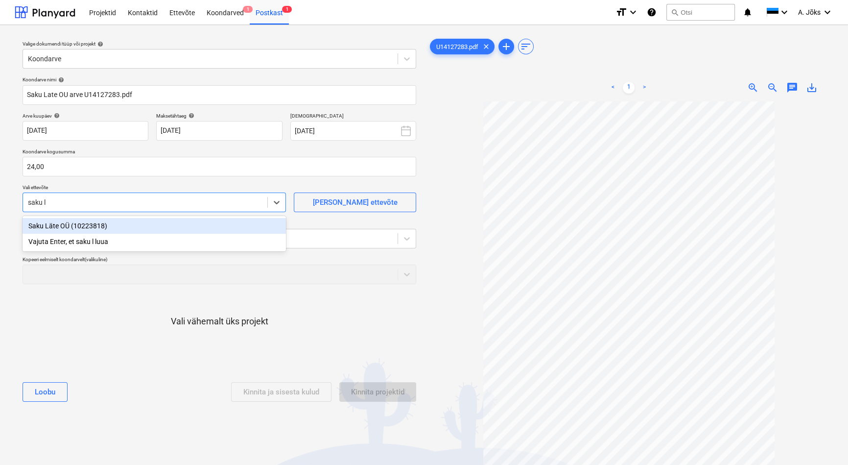
click at [87, 226] on div "Saku Läte OÜ (10223818)" at bounding box center [154, 226] width 263 height 16
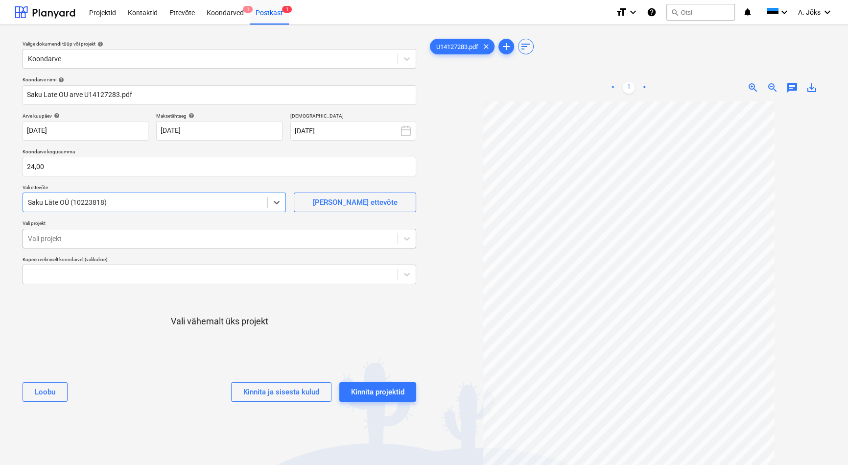
click at [87, 238] on div at bounding box center [210, 239] width 365 height 10
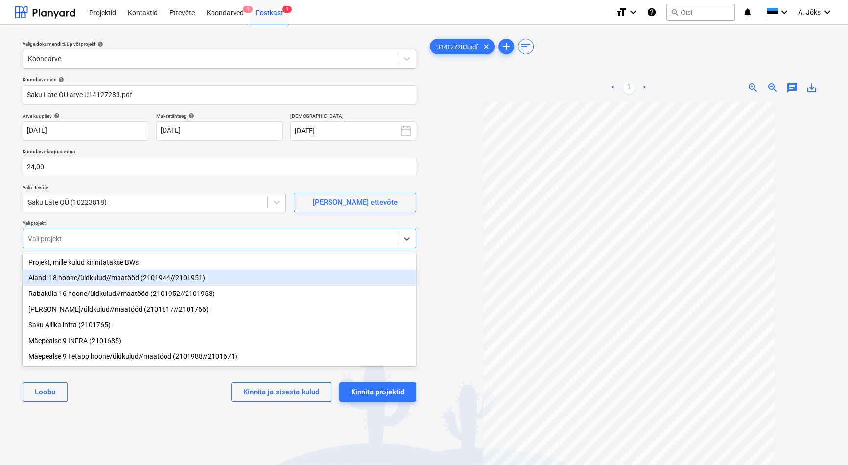
click at [104, 276] on div "Aiandi 18 hoone/üldkulud//maatööd (2101944//2101951)" at bounding box center [220, 278] width 394 height 16
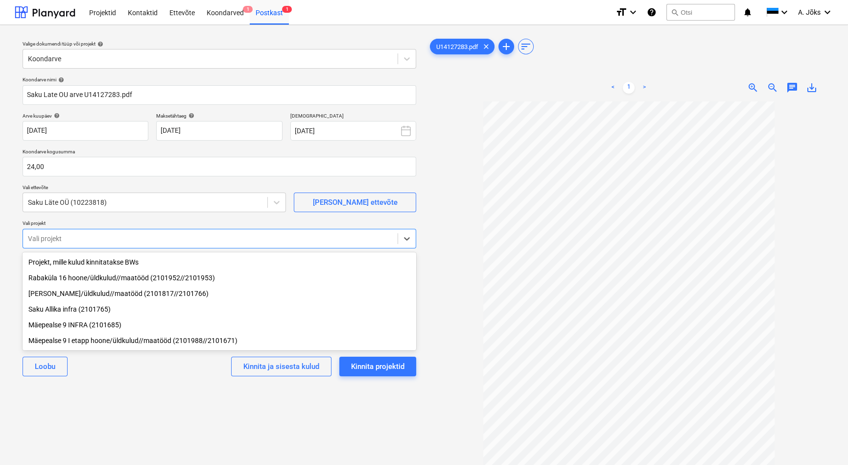
click at [150, 403] on div "Valige dokumendi tüüp või projekt help Koondarve Koondarve nimi help Saku Late …" at bounding box center [219, 288] width 409 height 510
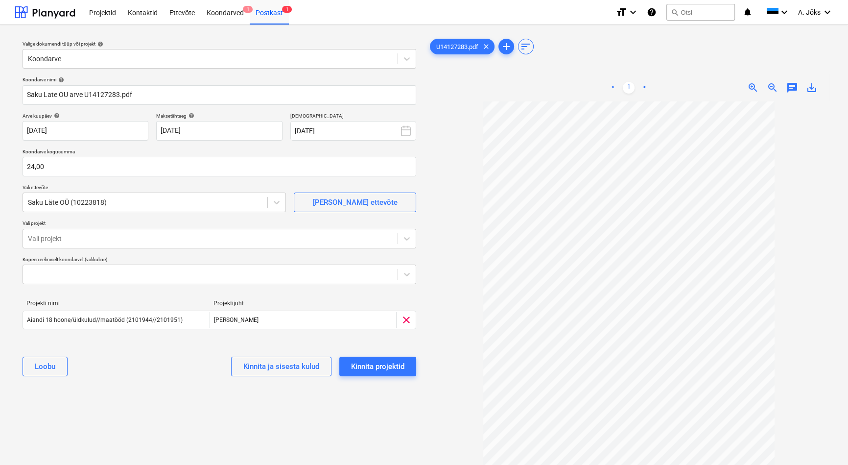
click at [154, 388] on div "Valige dokumendi tüüp või projekt help Koondarve Koondarve nimi help Saku Late …" at bounding box center [219, 288] width 409 height 510
click at [391, 369] on div "Kinnita projektid" at bounding box center [377, 366] width 53 height 13
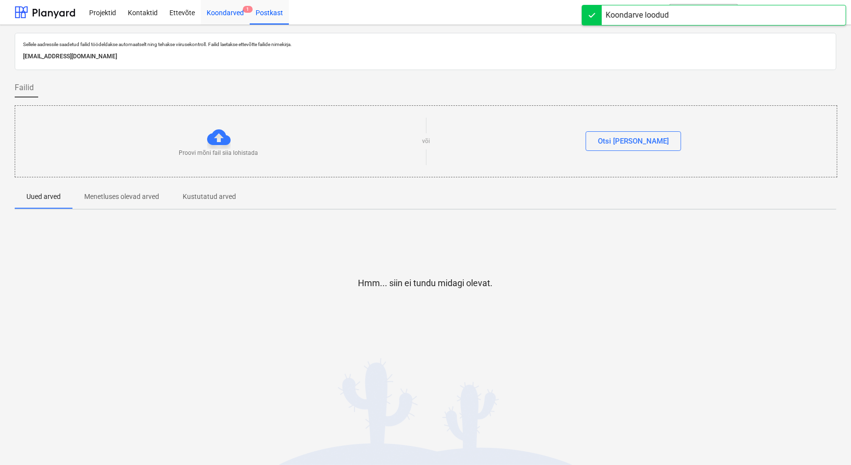
click at [232, 14] on div "Koondarved 1" at bounding box center [225, 12] width 49 height 25
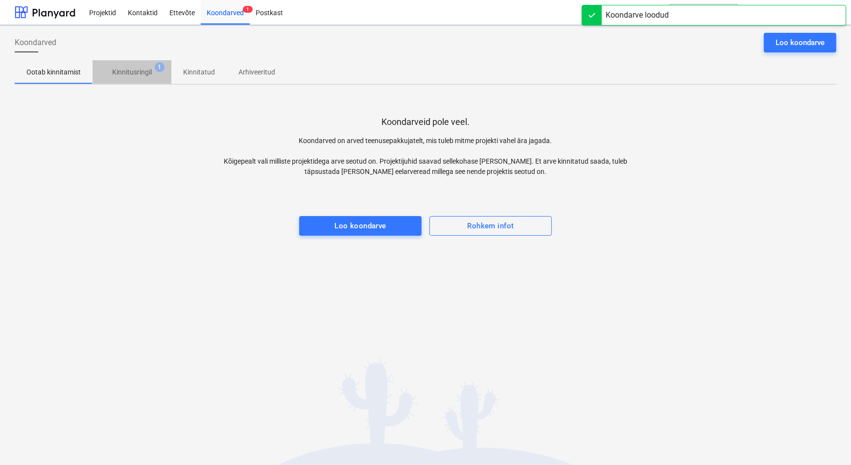
click at [146, 73] on p "Kinnitusringil" at bounding box center [132, 72] width 40 height 10
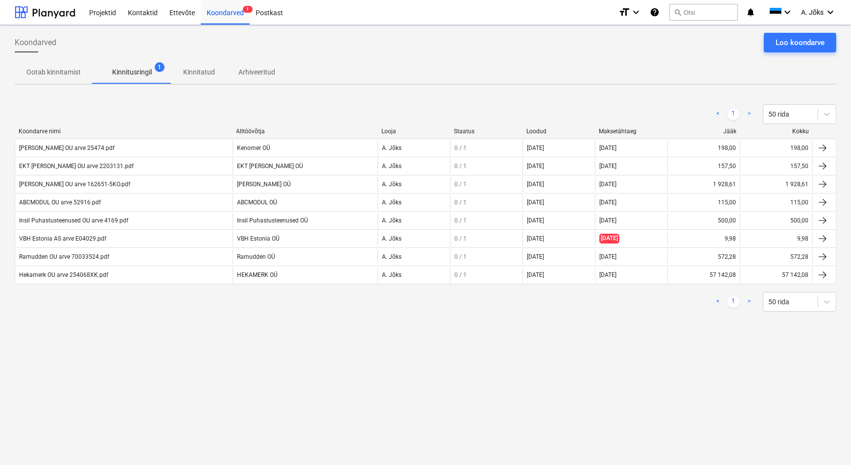
click at [430, 349] on div "Koondarved Loo koondarve Ootab kinnitamist Kinnitusringil 1 Kinnitatud Arhiveer…" at bounding box center [425, 245] width 851 height 440
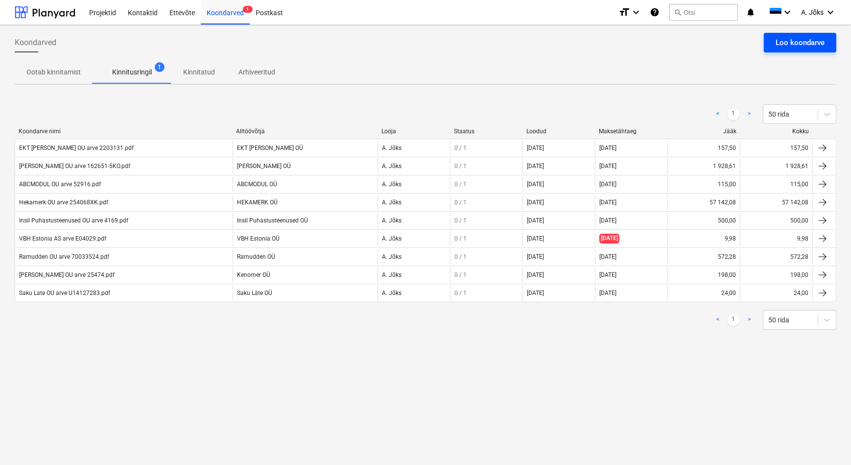
click at [787, 45] on div "Loo koondarve" at bounding box center [799, 42] width 49 height 13
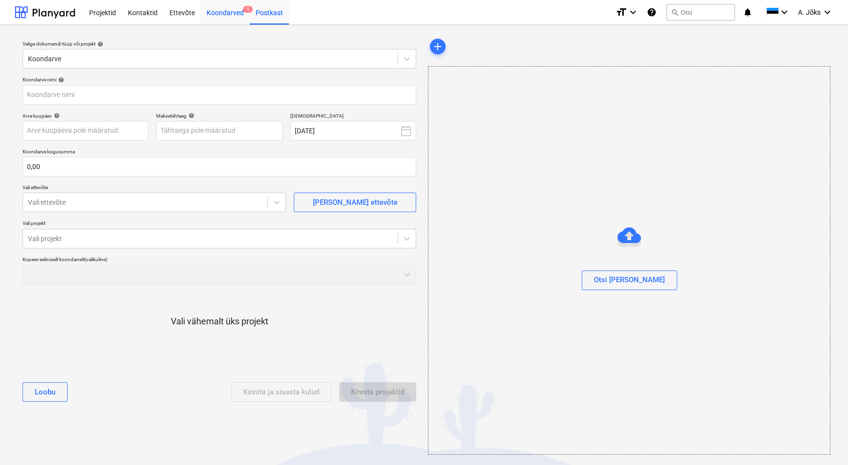
click at [230, 9] on div "Koondarved 1" at bounding box center [225, 12] width 49 height 25
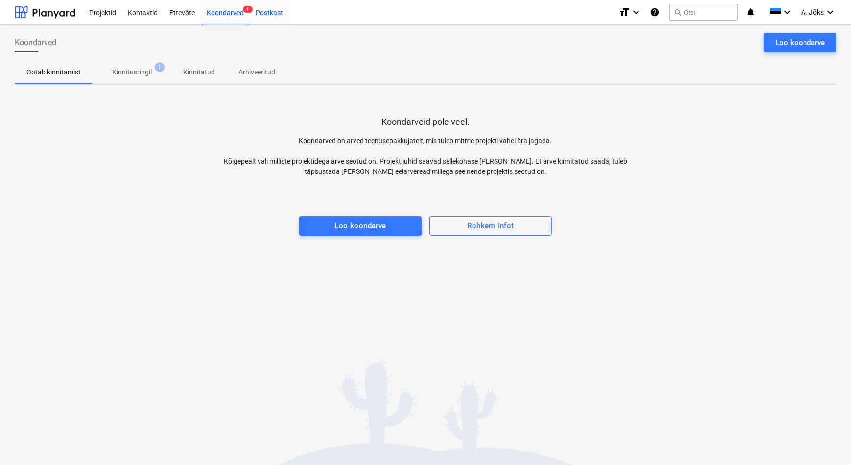
click at [264, 12] on div "Postkast" at bounding box center [269, 12] width 39 height 25
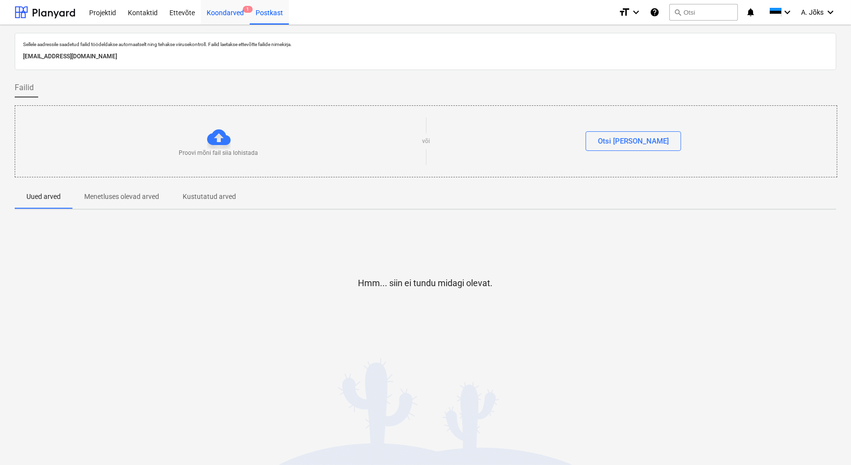
click at [222, 7] on div "Koondarved 1" at bounding box center [225, 12] width 49 height 25
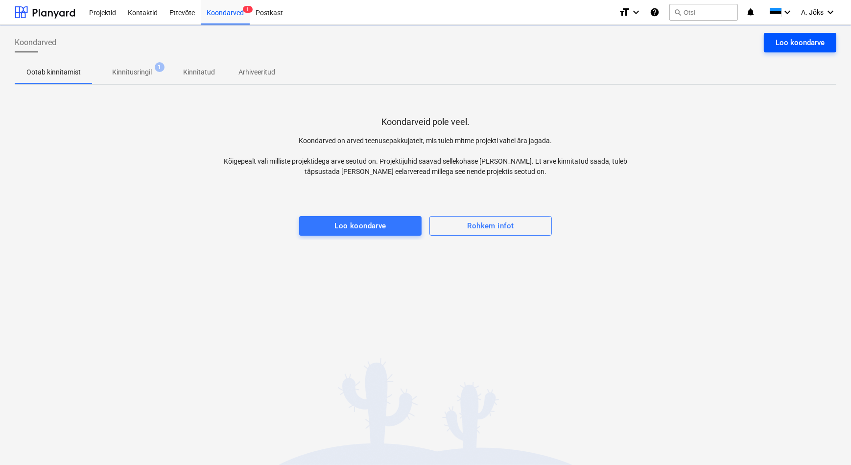
click at [802, 42] on div "Loo koondarve" at bounding box center [799, 42] width 49 height 13
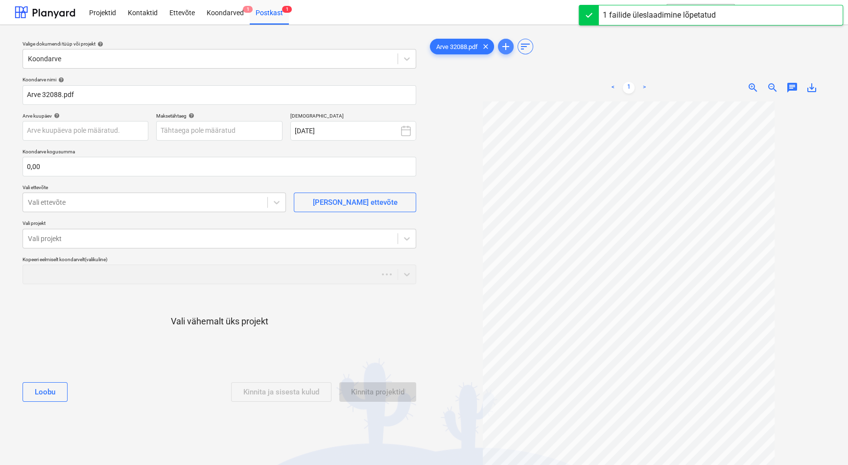
click at [506, 42] on span "add" at bounding box center [506, 47] width 12 height 12
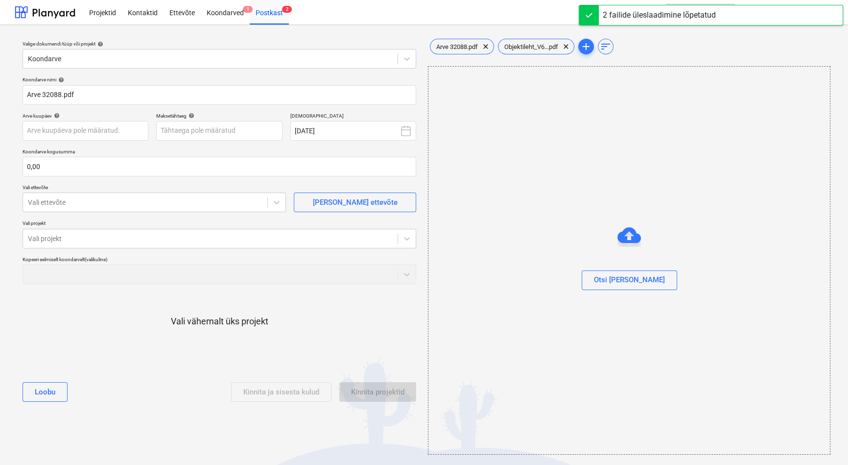
scroll to position [1, 0]
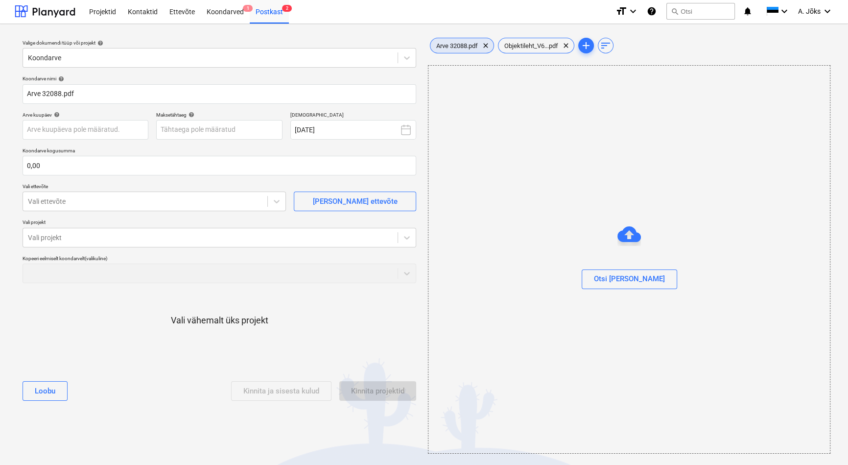
drag, startPoint x: 470, startPoint y: 44, endPoint x: 406, endPoint y: 45, distance: 63.6
click at [470, 43] on span "Arve 32088.pdf" at bounding box center [456, 45] width 53 height 7
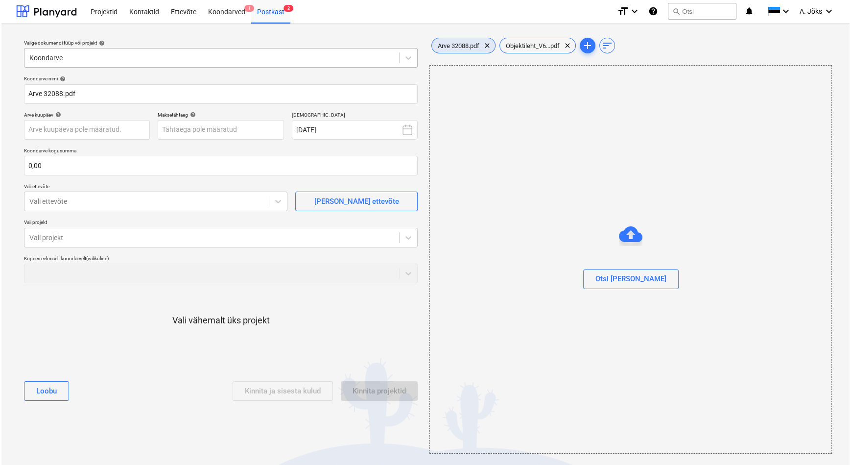
scroll to position [0, 0]
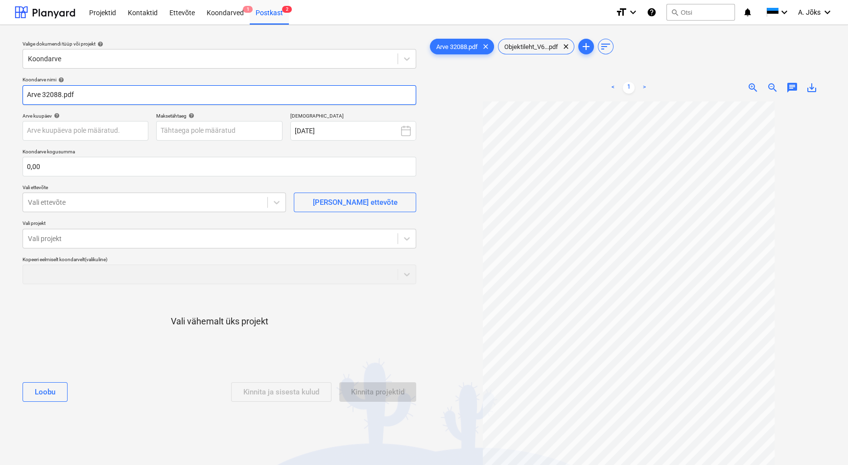
click at [29, 94] on input "Arve 32088.pdf" at bounding box center [220, 95] width 394 height 20
paste input "Ankord OÜ"
type input "Ankord OU arve 32088.pdf"
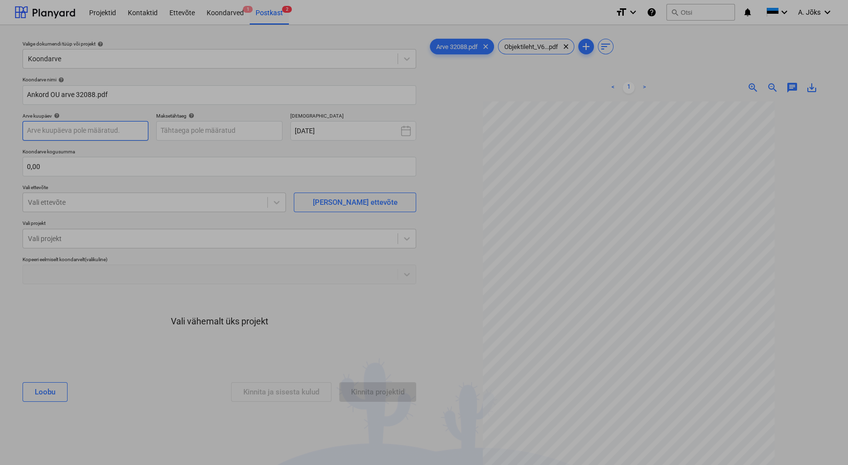
click at [99, 134] on body "Projektid Kontaktid Ettevõte Koondarved 1 Postkast 2 format_size keyboard_arrow…" at bounding box center [424, 232] width 848 height 465
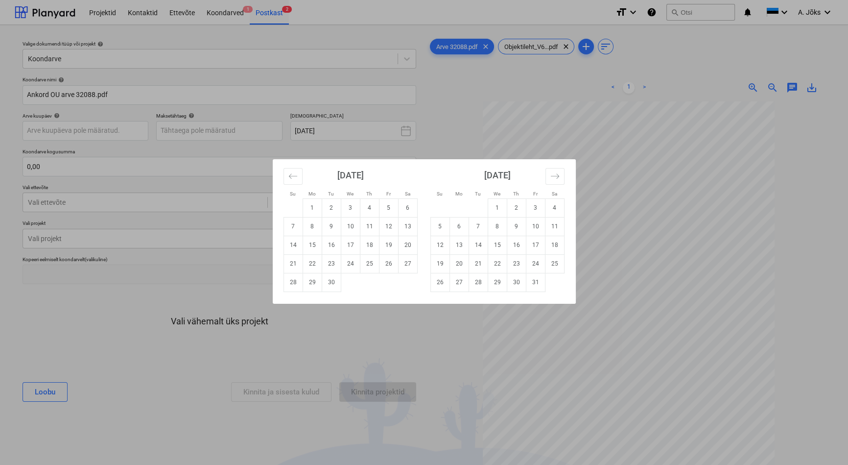
click at [313, 211] on td "1" at bounding box center [312, 207] width 19 height 19
type input "[DATE]"
click at [239, 128] on body "Projektid Kontaktid Ettevõte Koondarved 1 Postkast 2 format_size keyboard_arrow…" at bounding box center [424, 232] width 848 height 465
click at [333, 287] on td "30" at bounding box center [331, 282] width 19 height 19
type input "[DATE]"
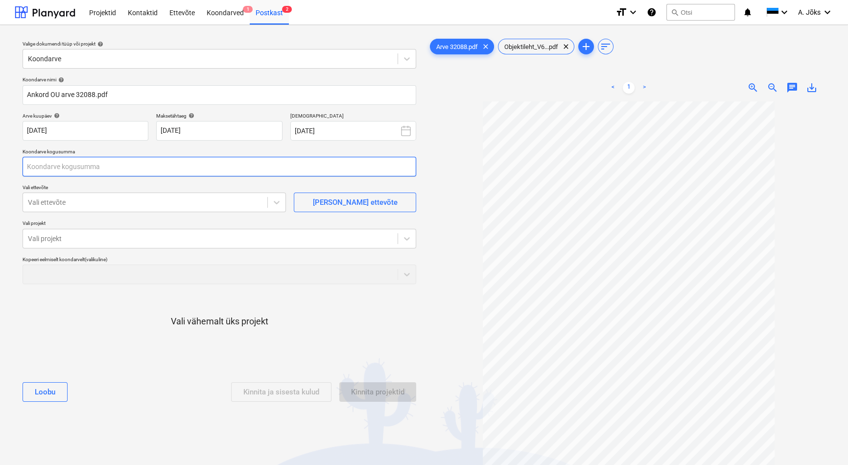
click at [116, 165] on input "text" at bounding box center [220, 167] width 394 height 20
type input "254,10"
click at [116, 200] on div at bounding box center [145, 202] width 234 height 10
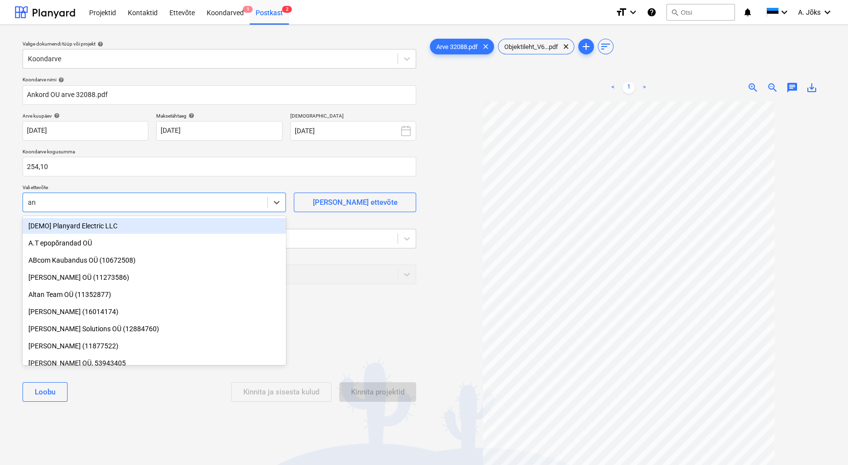
type input "ank"
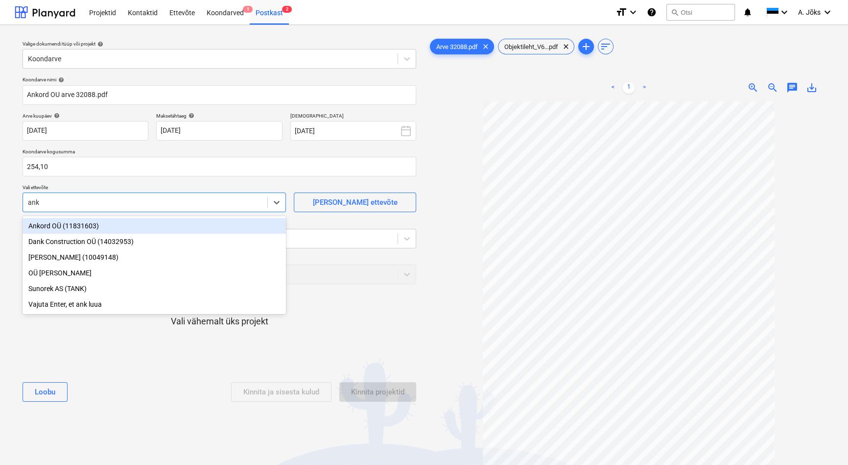
click at [90, 224] on div "Ankord OÜ (11831603)" at bounding box center [154, 226] width 263 height 16
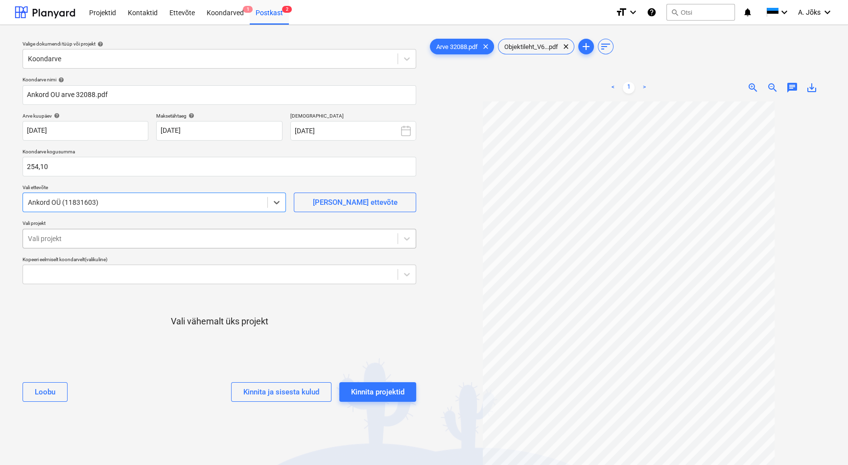
click at [89, 232] on div "Vali projekt" at bounding box center [210, 239] width 374 height 14
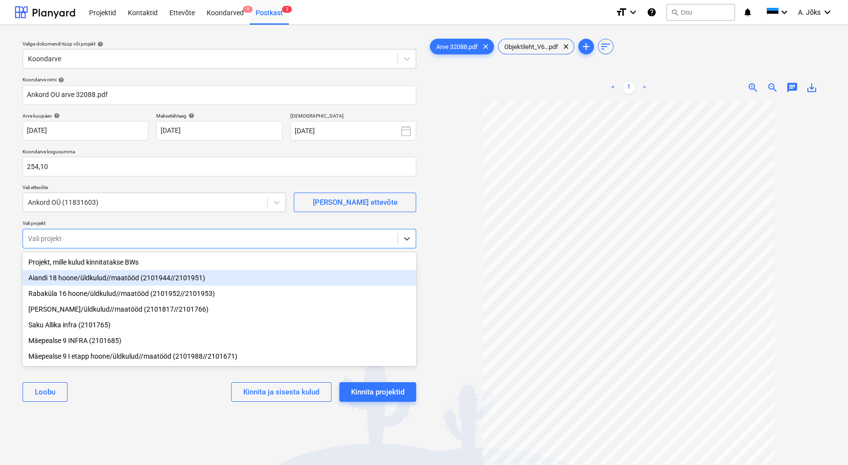
click at [106, 277] on div "Aiandi 18 hoone/üldkulud//maatööd (2101944//2101951)" at bounding box center [220, 278] width 394 height 16
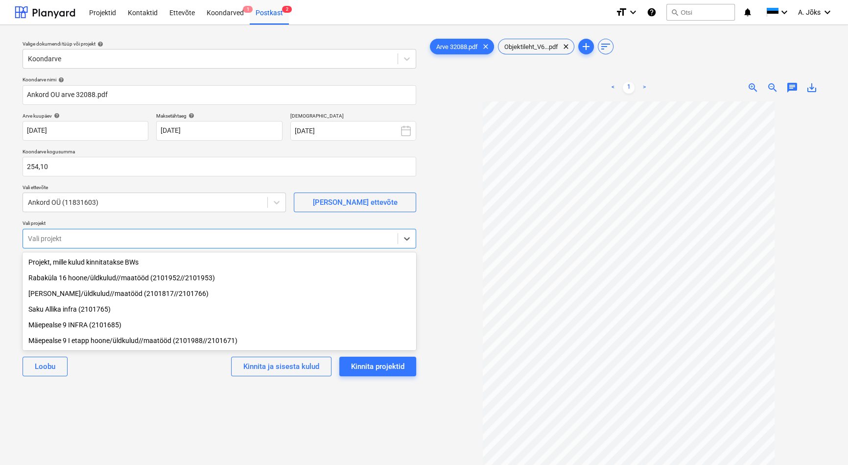
click at [125, 416] on div "Valige dokumendi tüüp või projekt help Koondarve Koondarve nimi help Ankord OU …" at bounding box center [219, 288] width 409 height 510
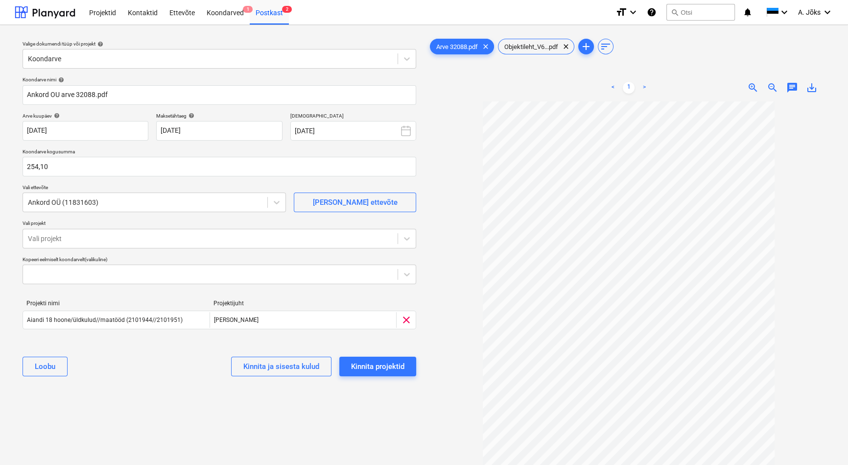
drag, startPoint x: 796, startPoint y: 89, endPoint x: 791, endPoint y: 95, distance: 8.0
click at [796, 89] on span "chat" at bounding box center [792, 88] width 12 height 12
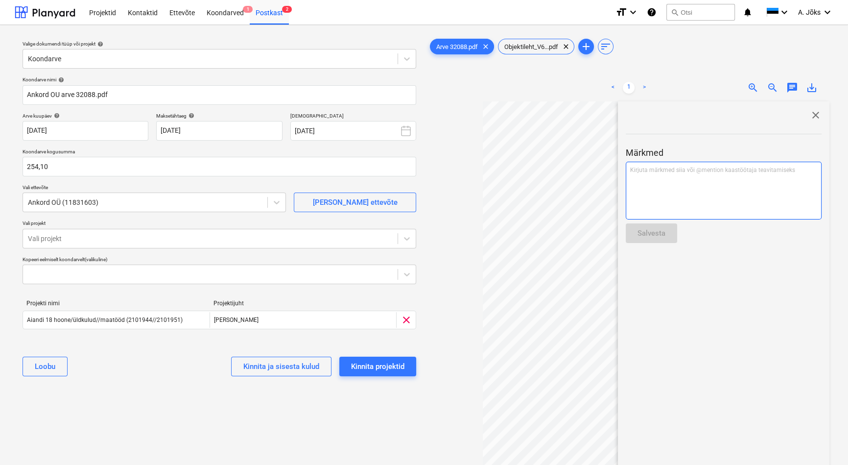
click at [714, 176] on div "Kirjuta märkmed siia või @mention kaastöötaja teavitamiseks ﻿" at bounding box center [724, 191] width 196 height 58
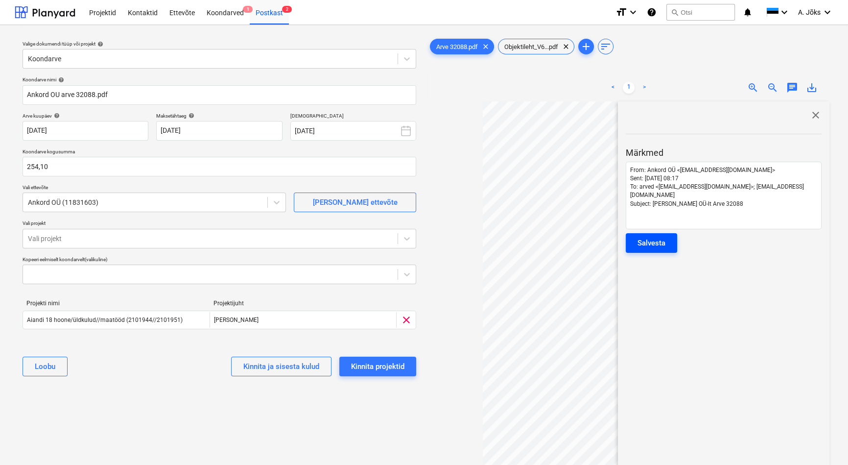
click at [653, 236] on div "Salvesta" at bounding box center [651, 242] width 28 height 13
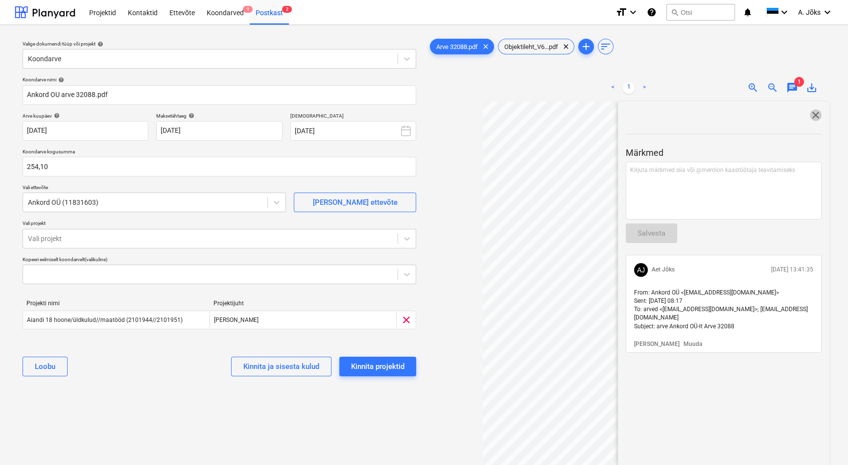
drag, startPoint x: 816, startPoint y: 112, endPoint x: 814, endPoint y: 118, distance: 6.7
click at [817, 112] on span "close" at bounding box center [816, 115] width 12 height 12
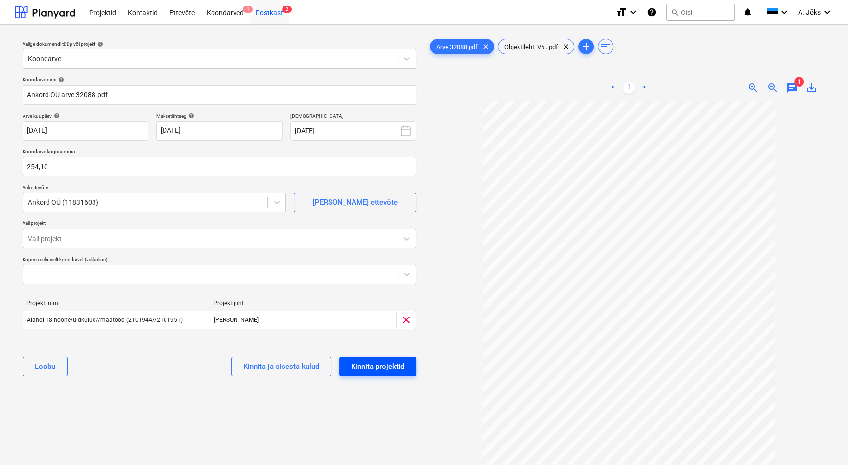
click at [377, 362] on div "Kinnita projektid" at bounding box center [377, 366] width 53 height 13
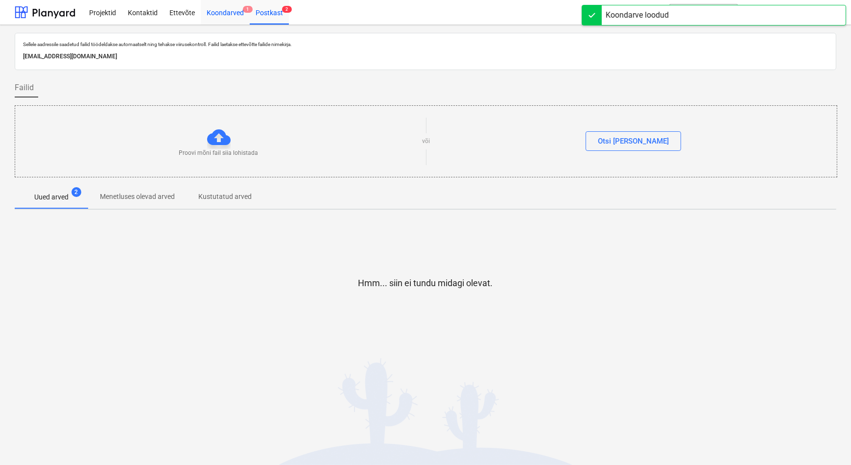
click at [224, 16] on div "Koondarved 1" at bounding box center [225, 12] width 49 height 25
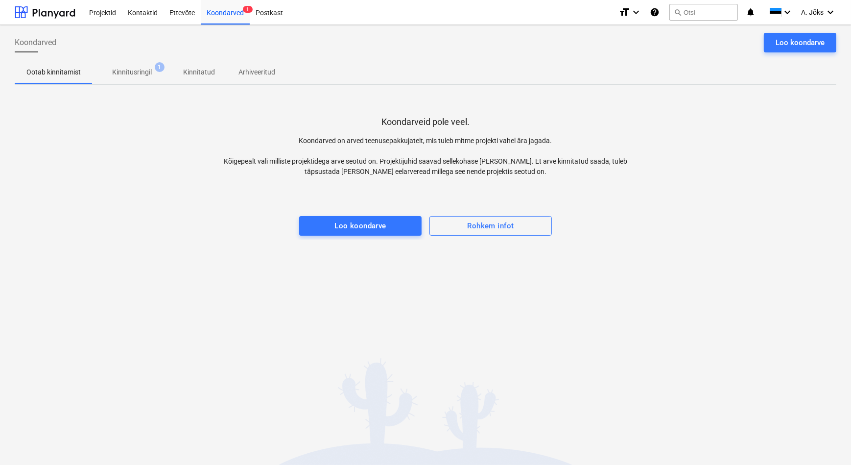
drag, startPoint x: 203, startPoint y: 307, endPoint x: 230, endPoint y: 373, distance: 70.7
click at [203, 307] on div "Koondarved Loo koondarve Ootab kinnitamist Kinnitusringil 1 Kinnitatud Arhiveer…" at bounding box center [425, 245] width 851 height 440
drag, startPoint x: 637, startPoint y: 195, endPoint x: 637, endPoint y: 224, distance: 29.4
click at [637, 195] on div at bounding box center [425, 187] width 821 height 20
